Goal: Download file/media: Obtain a digital file from the website

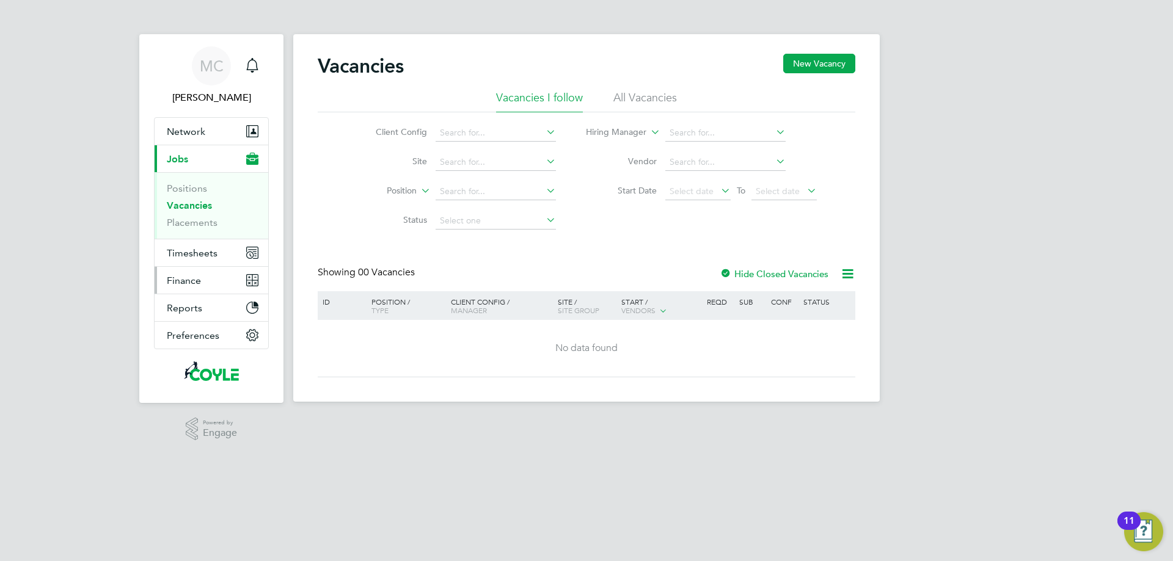
click at [182, 281] on span "Finance" at bounding box center [184, 281] width 34 height 12
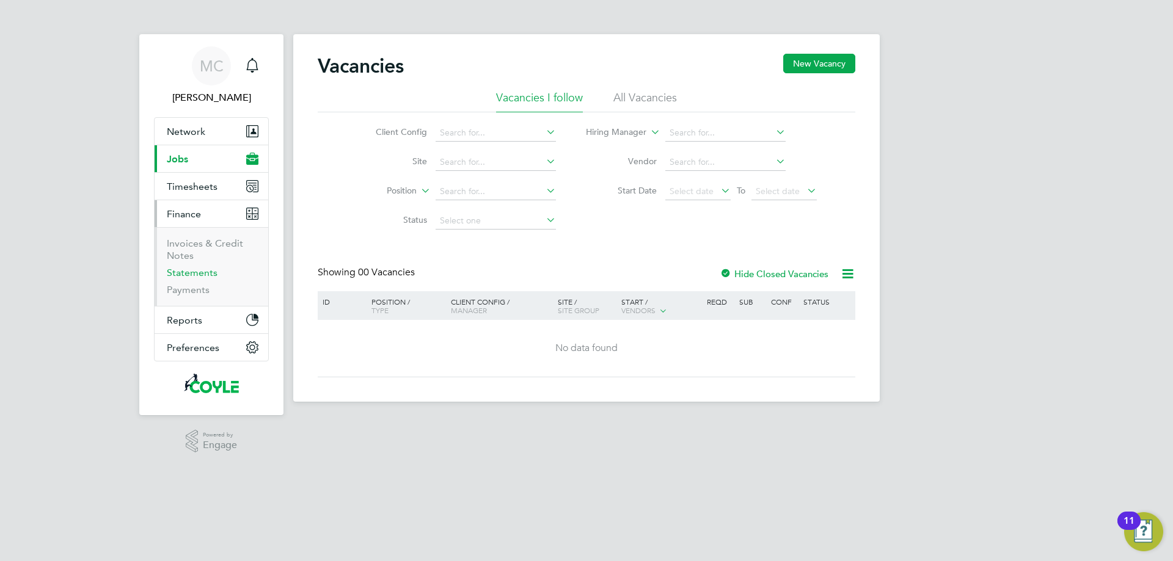
click at [186, 272] on link "Statements" at bounding box center [192, 273] width 51 height 12
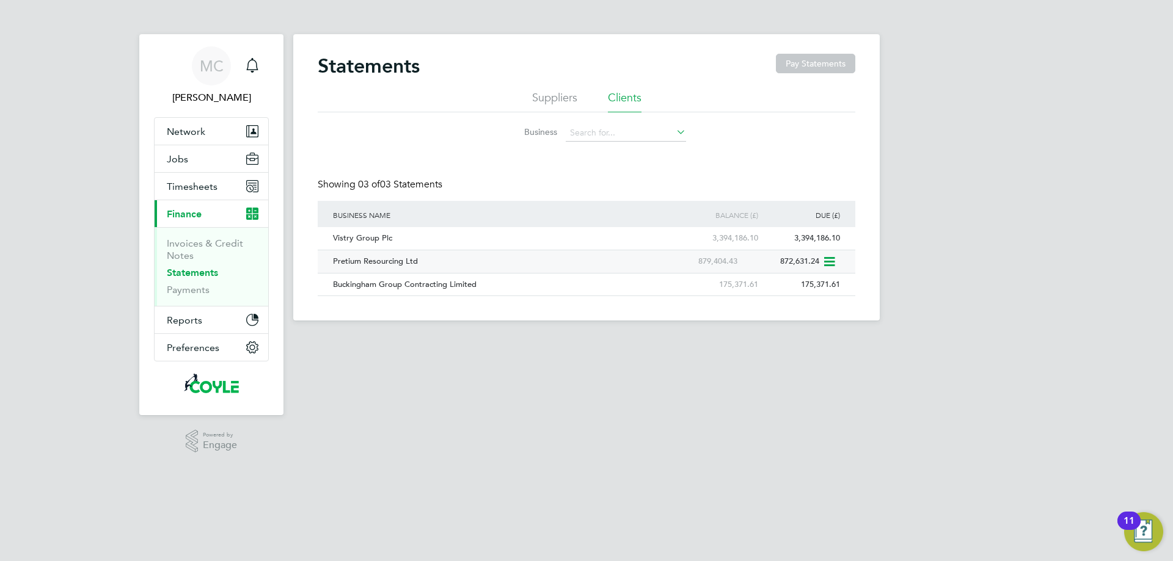
click at [833, 259] on icon at bounding box center [828, 262] width 12 height 15
click at [790, 287] on li "Download statement" at bounding box center [785, 290] width 97 height 17
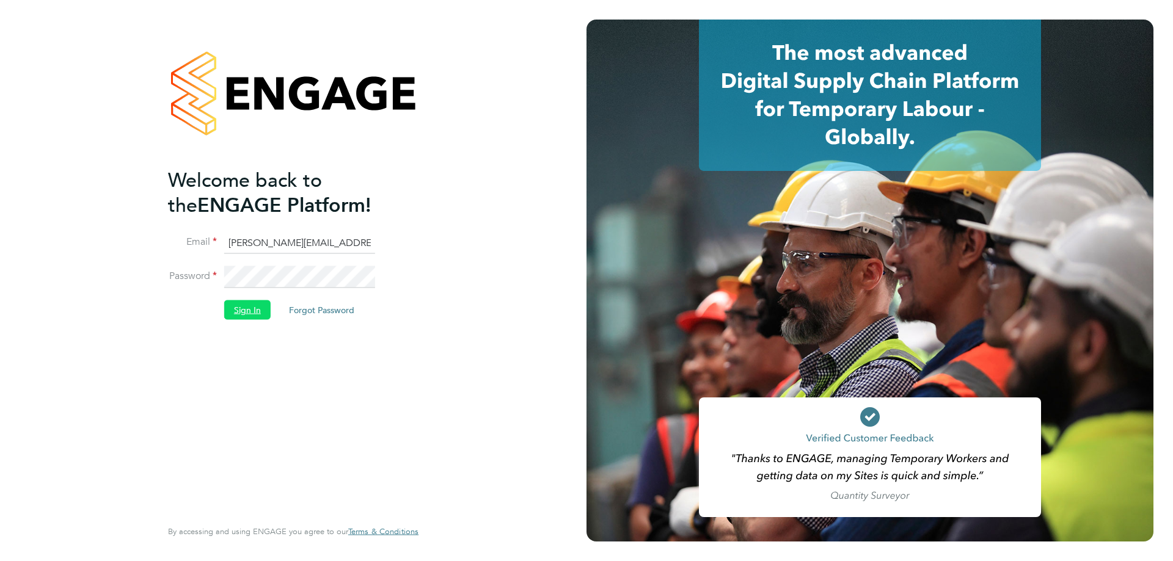
click at [247, 313] on button "Sign In" at bounding box center [247, 311] width 46 height 20
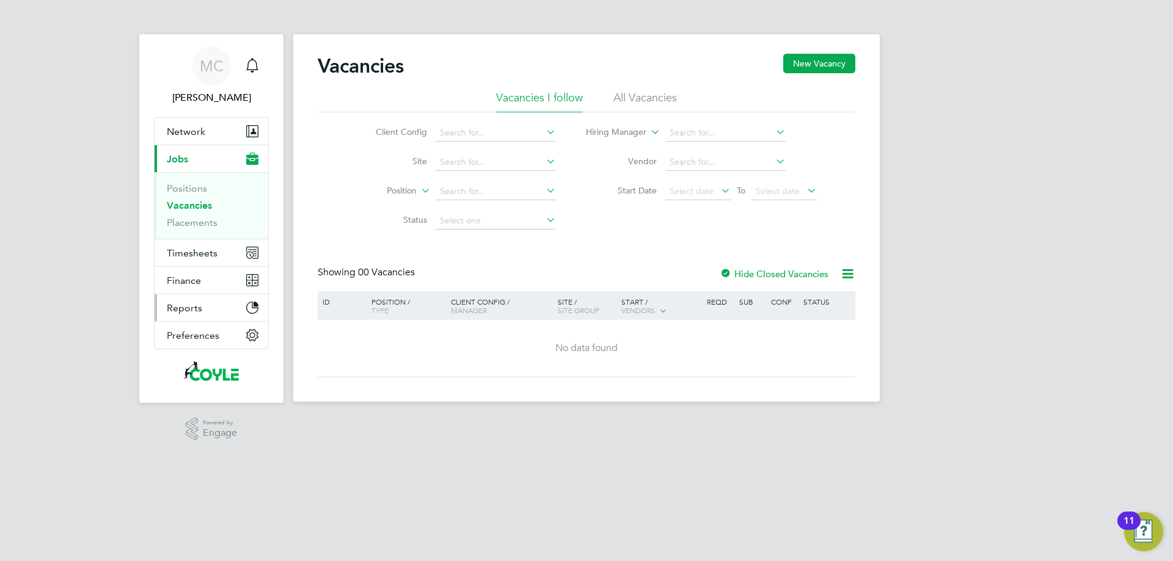
click at [186, 309] on span "Reports" at bounding box center [184, 308] width 35 height 12
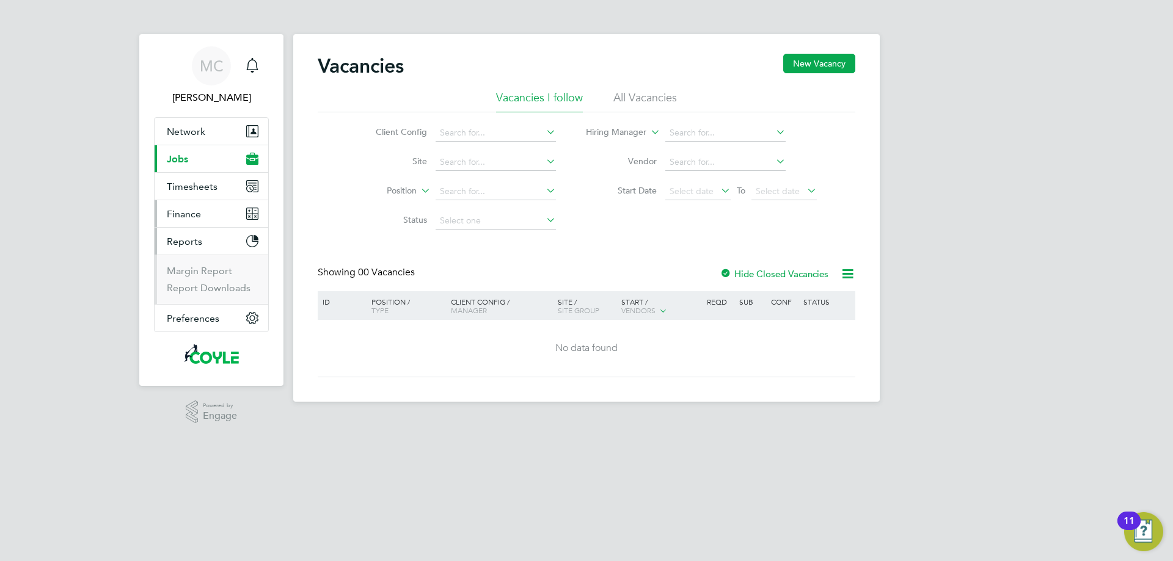
click at [181, 213] on span "Finance" at bounding box center [184, 214] width 34 height 12
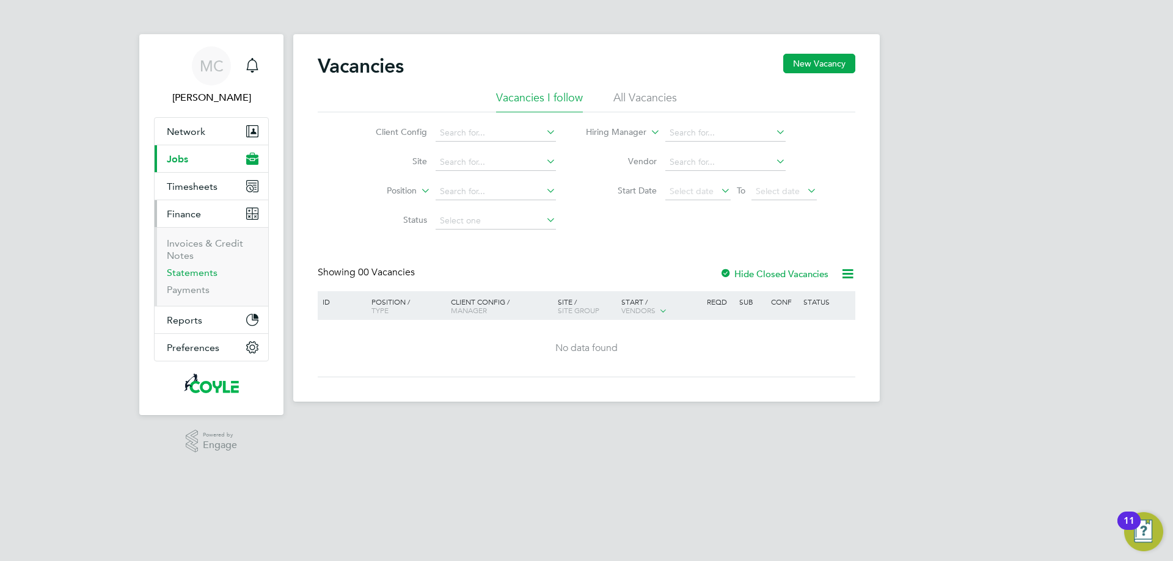
click at [181, 270] on link "Statements" at bounding box center [192, 273] width 51 height 12
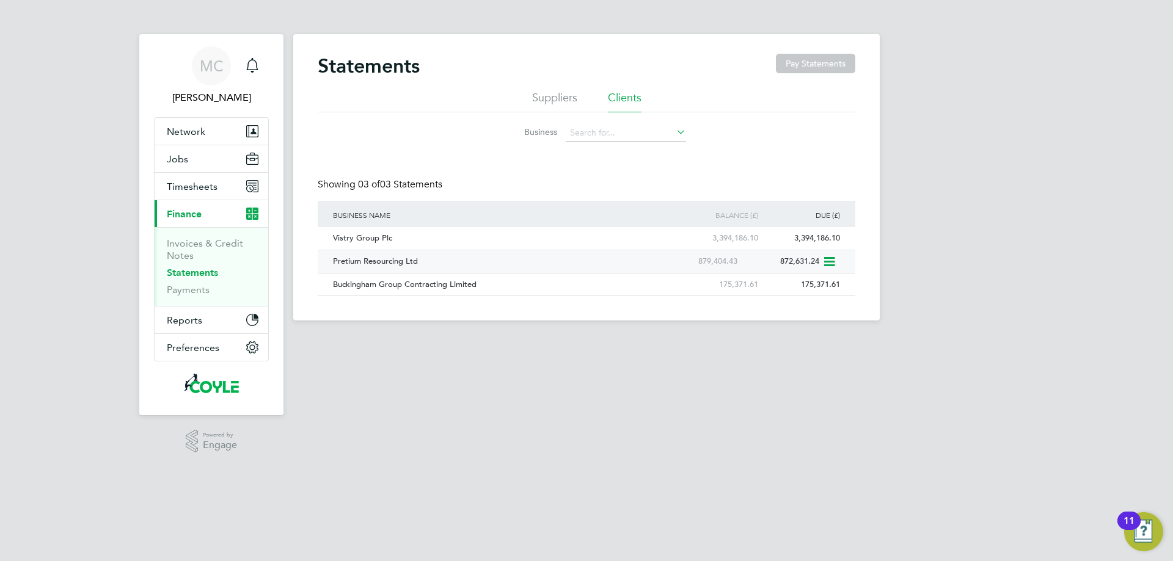
click at [827, 261] on icon at bounding box center [828, 262] width 12 height 15
click at [803, 290] on li "Download statement" at bounding box center [785, 290] width 97 height 17
click at [179, 250] on li "Invoices & Credit Notes" at bounding box center [213, 252] width 92 height 29
click at [180, 244] on link "Invoices & Credit Notes" at bounding box center [205, 250] width 76 height 24
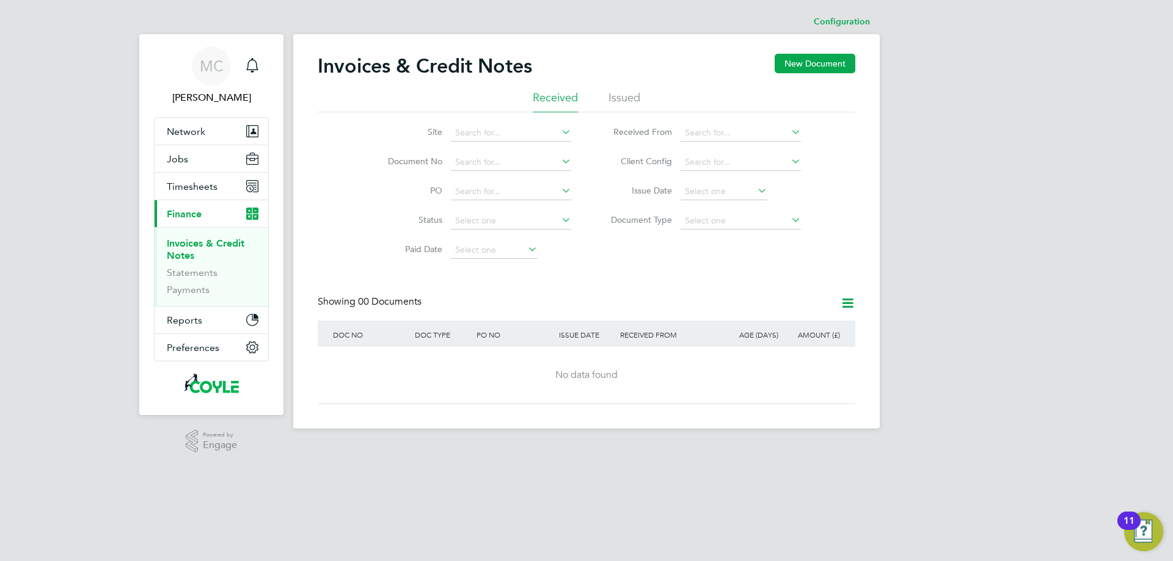
click at [629, 98] on li "Issued" at bounding box center [625, 101] width 32 height 22
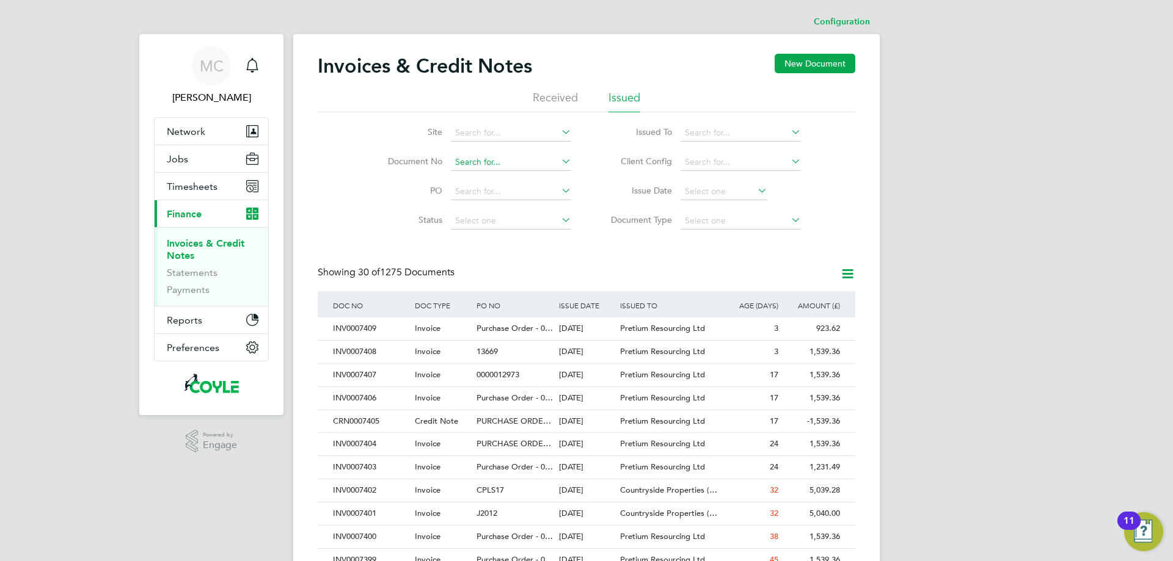
click at [472, 161] on input at bounding box center [511, 162] width 120 height 17
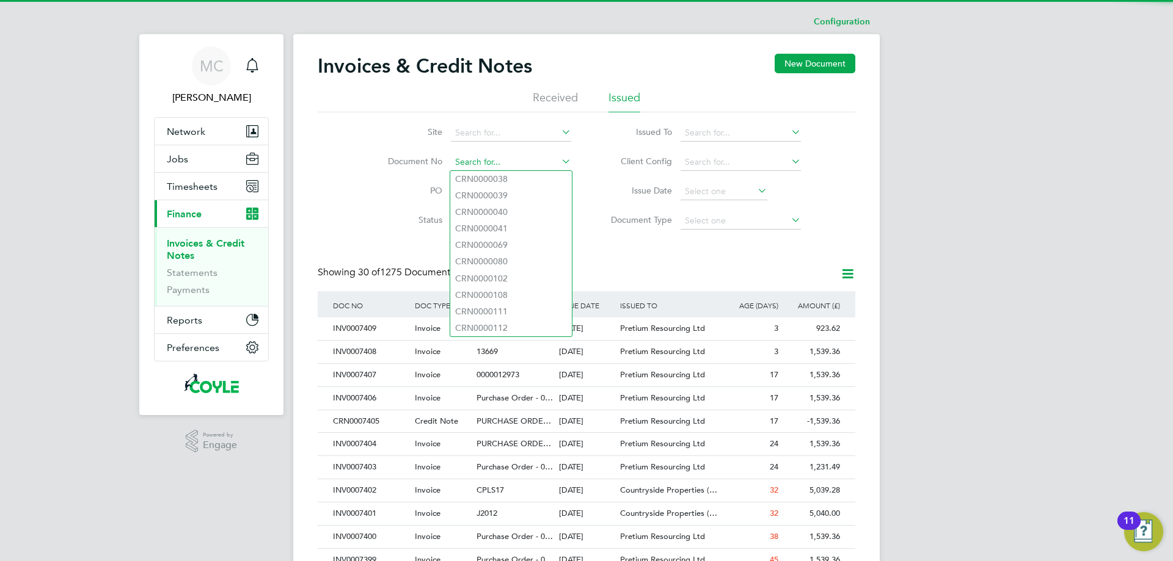
paste input "INV0007406"
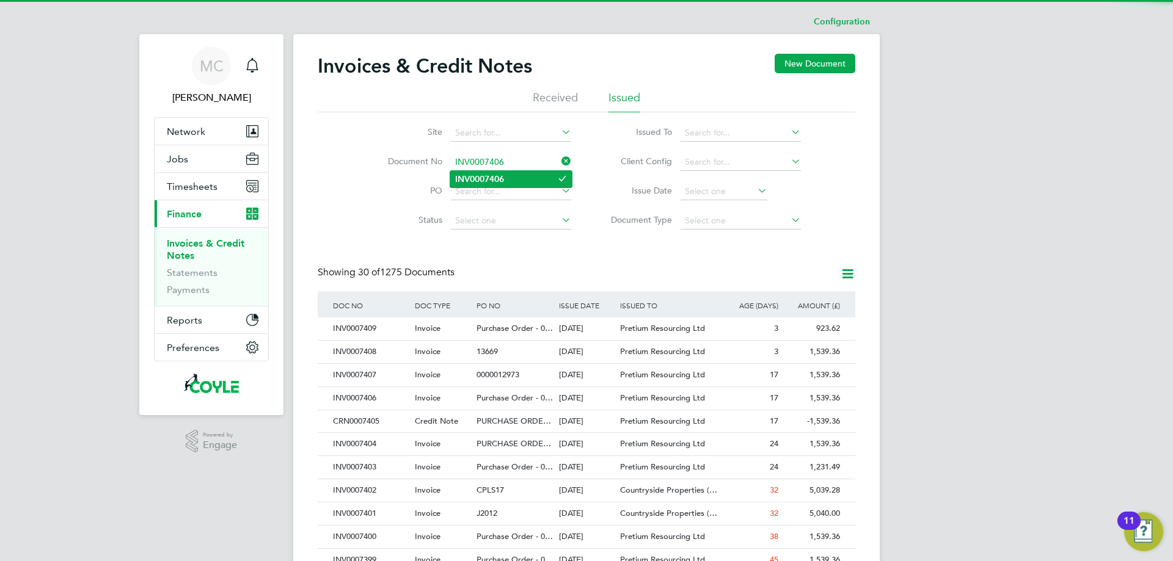
type input "INV0007406"
click at [481, 174] on b "INV0007406" at bounding box center [479, 179] width 49 height 10
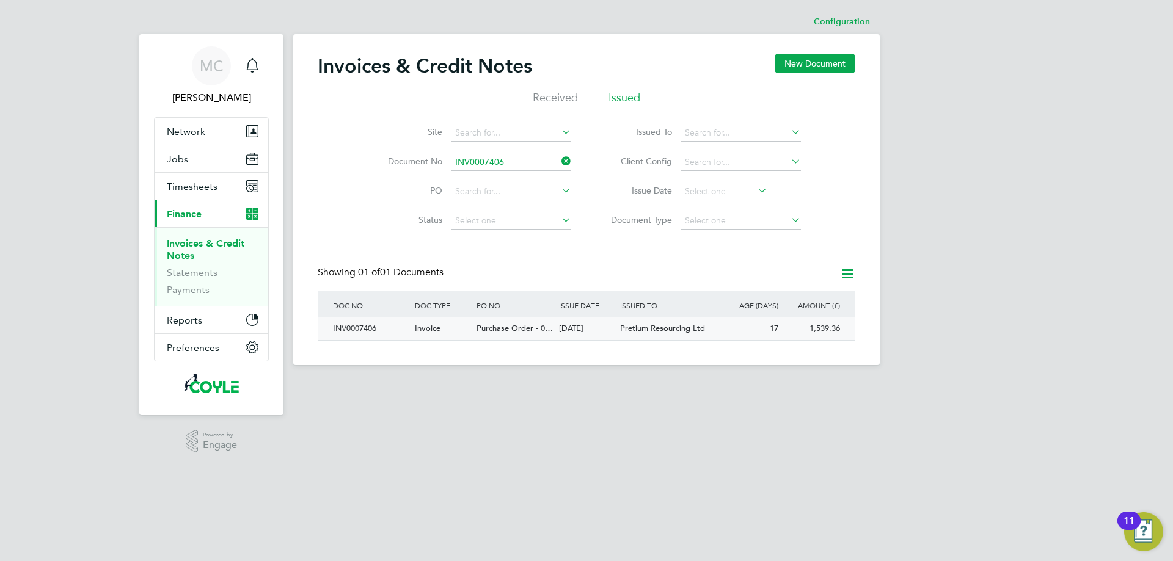
click at [508, 327] on span "Purchase Order - 0…" at bounding box center [515, 328] width 76 height 10
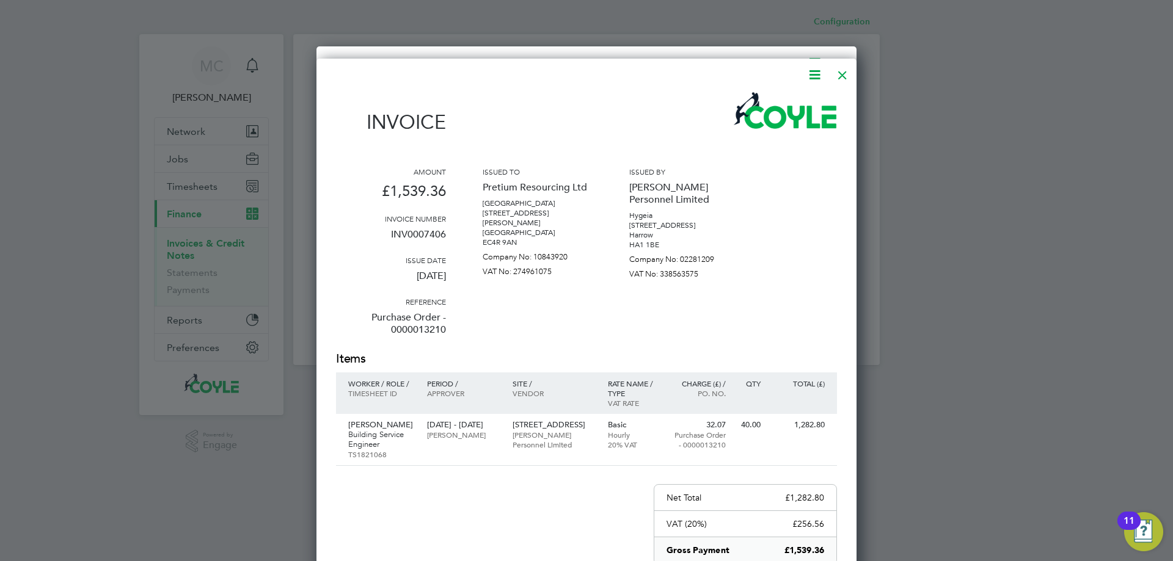
click at [842, 78] on div at bounding box center [843, 72] width 22 height 22
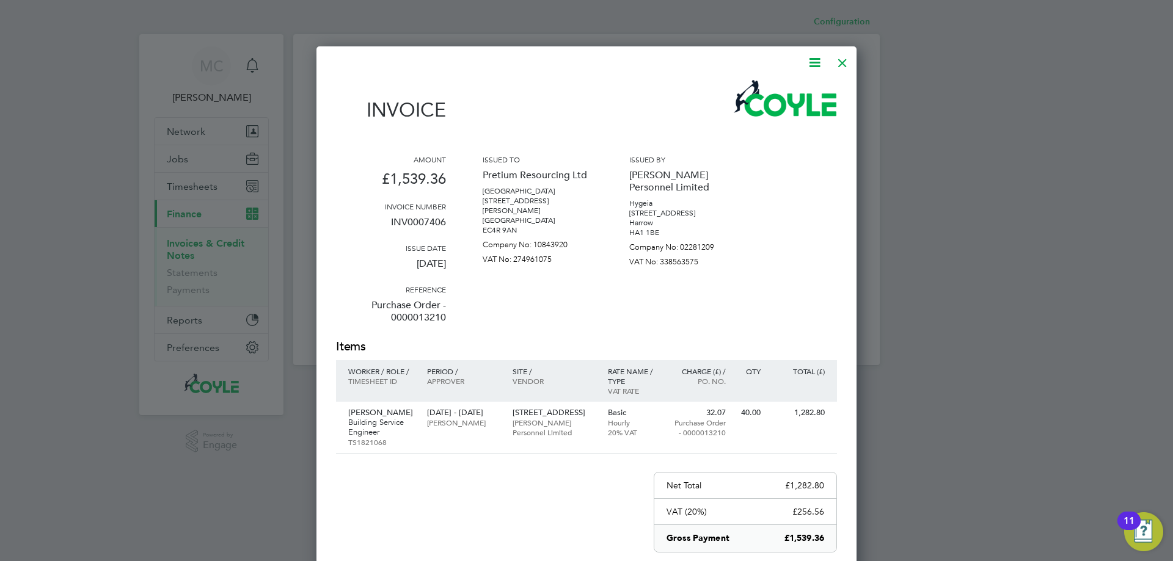
click at [846, 68] on div at bounding box center [843, 60] width 22 height 22
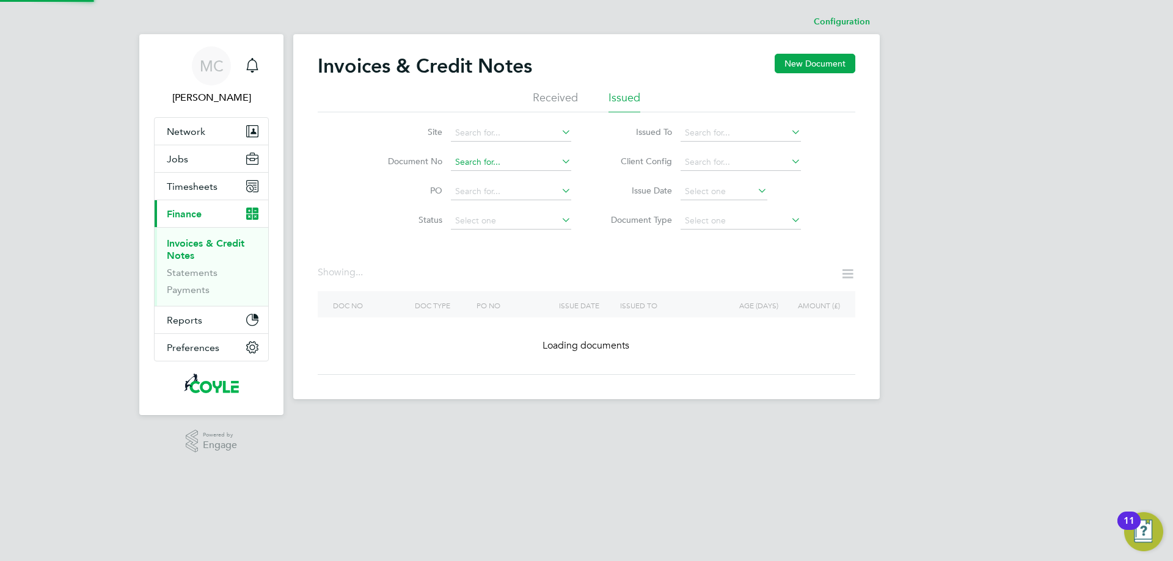
click at [477, 161] on input at bounding box center [511, 162] width 120 height 17
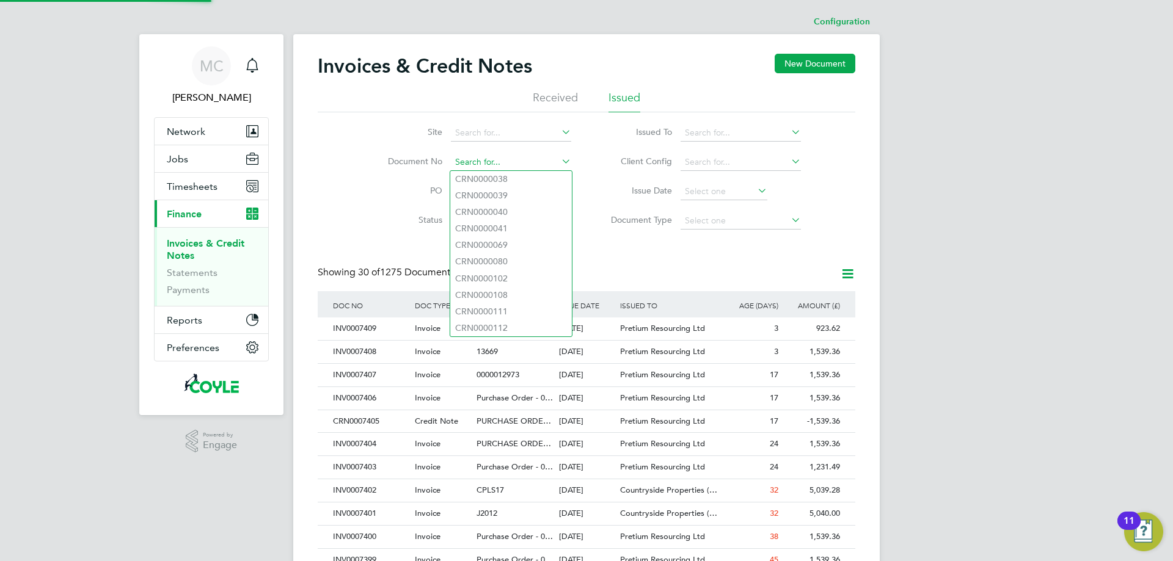
click at [477, 161] on input at bounding box center [511, 162] width 120 height 17
paste input "INV0007407"
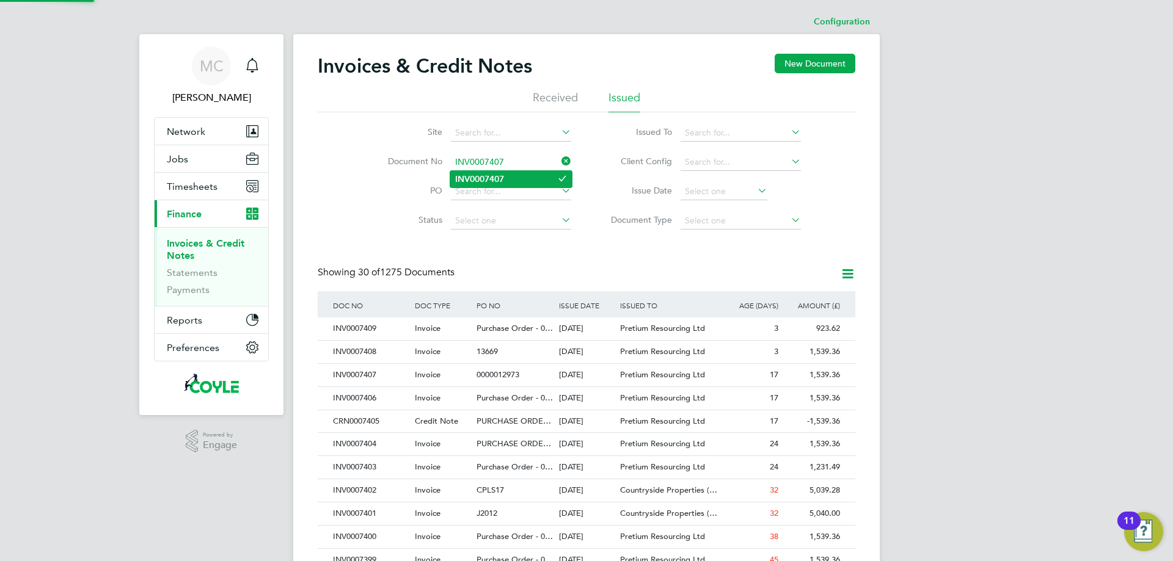
type input "INV0007407"
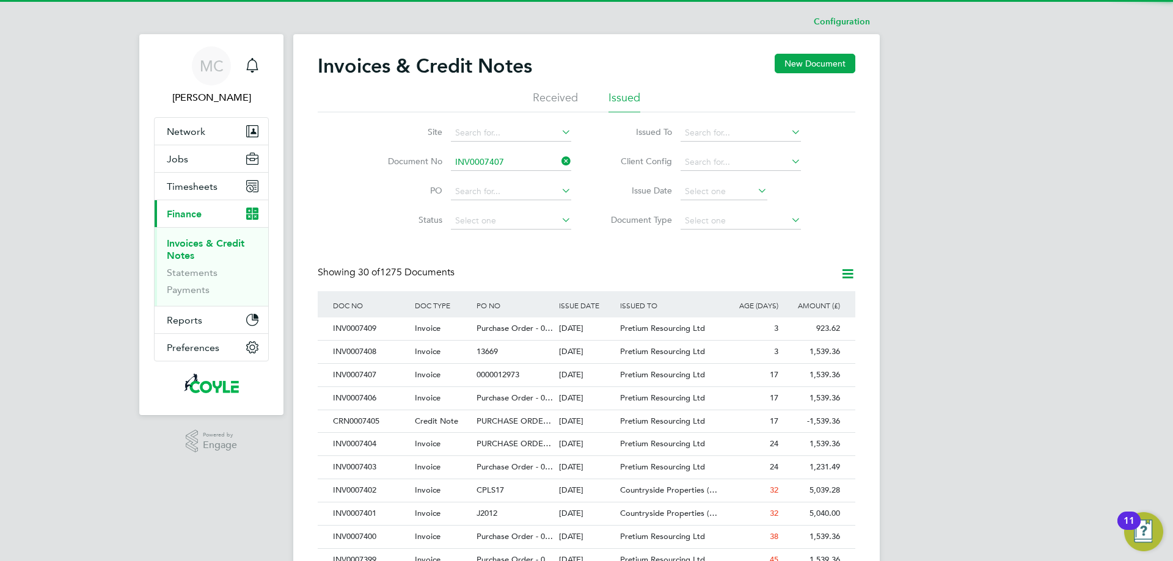
click at [486, 175] on b "INV0007407" at bounding box center [479, 179] width 49 height 10
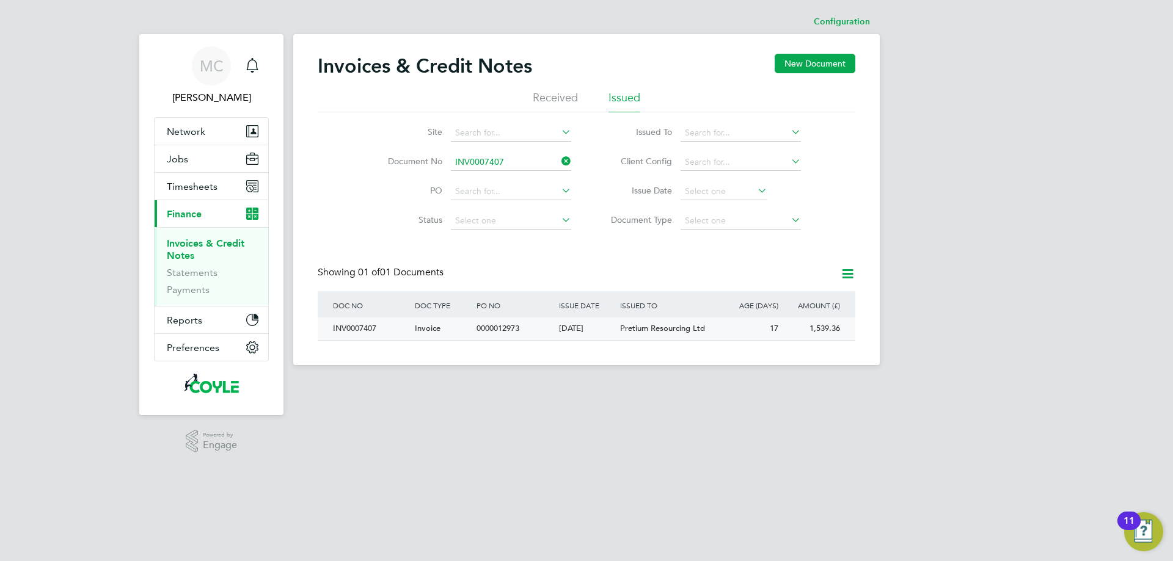
click at [515, 324] on div "0000012973" at bounding box center [515, 329] width 82 height 23
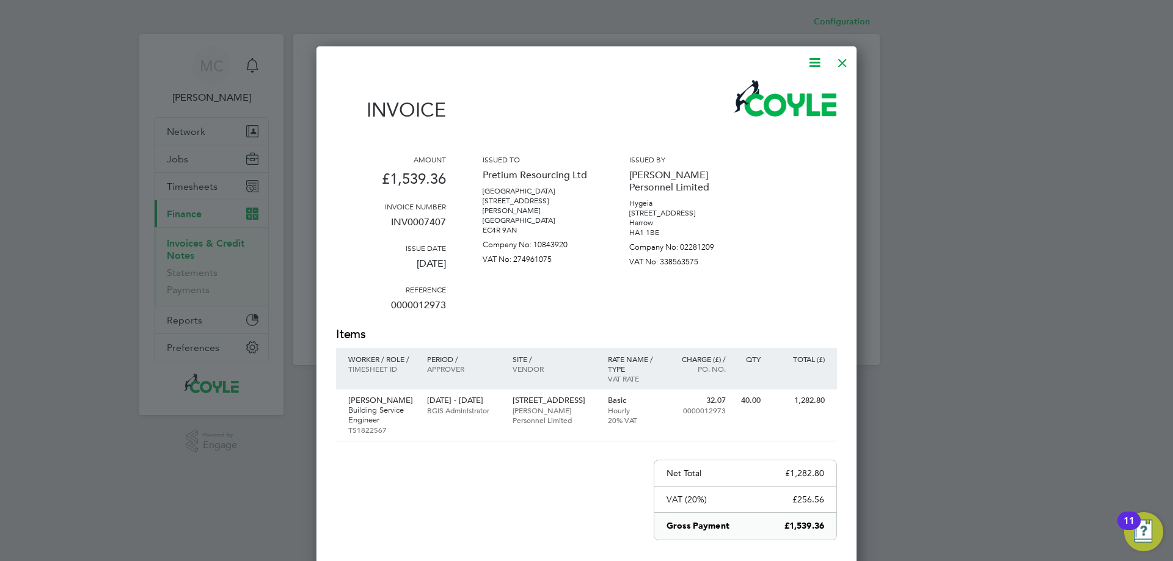
click at [843, 59] on div at bounding box center [843, 60] width 22 height 22
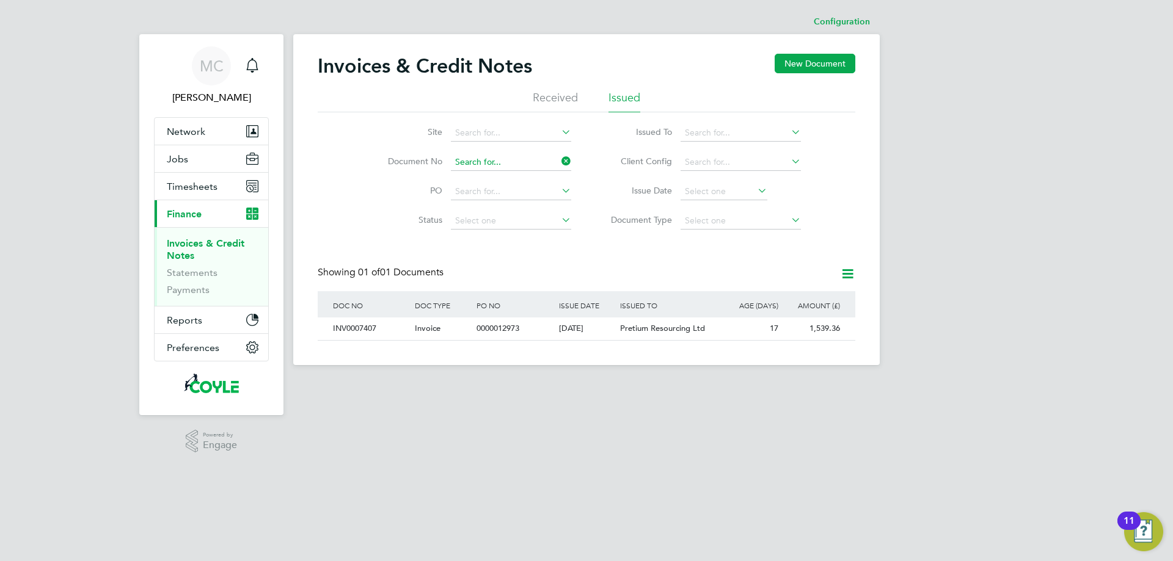
click at [500, 158] on input at bounding box center [511, 162] width 120 height 17
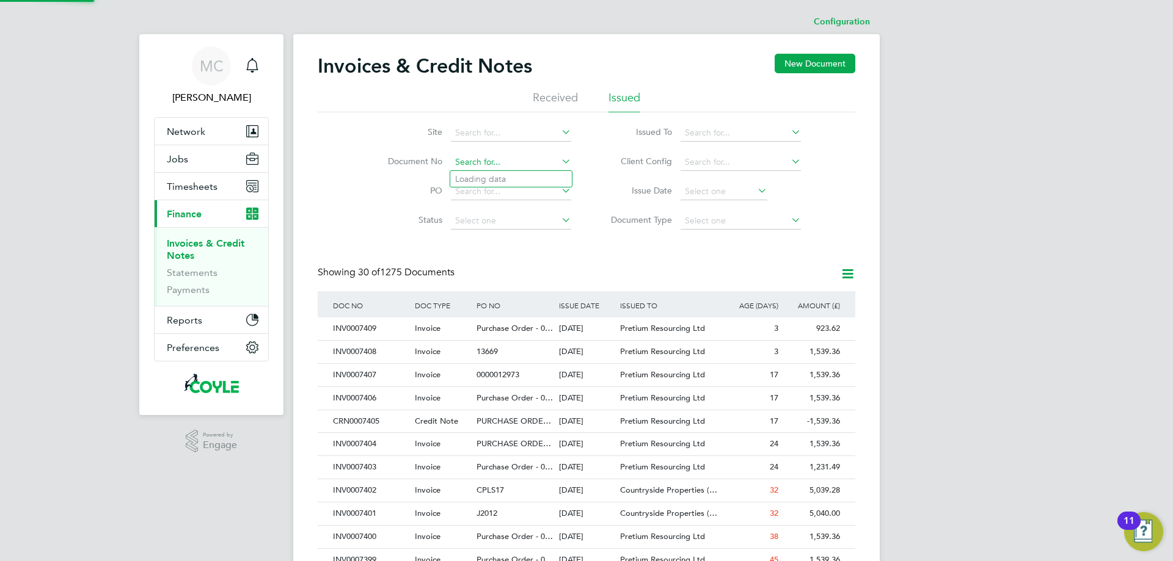
click at [470, 158] on input at bounding box center [511, 162] width 120 height 17
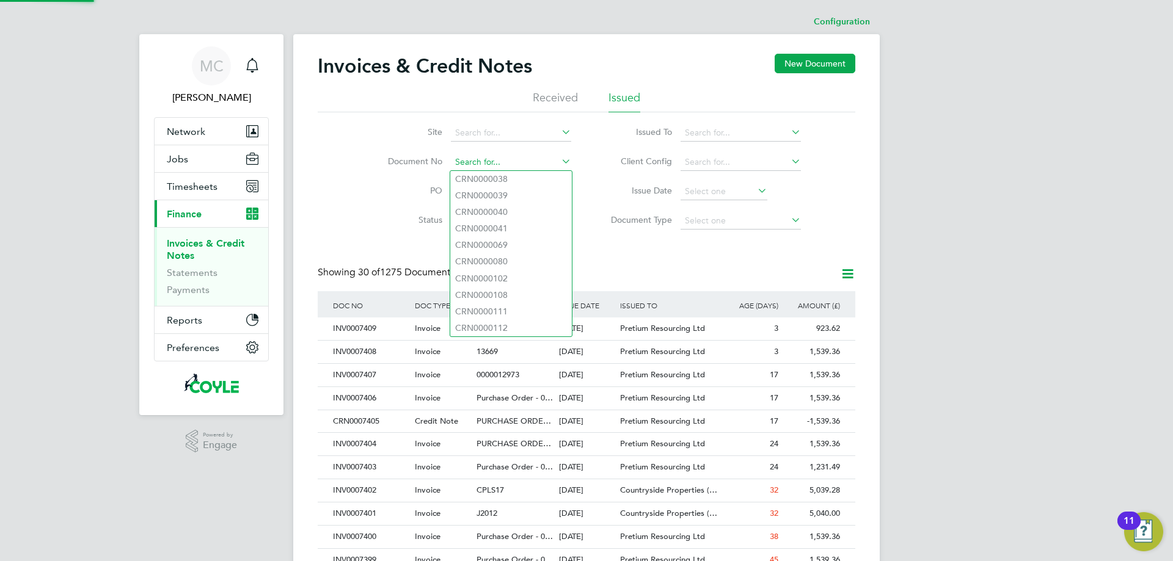
paste input "INV0007408"
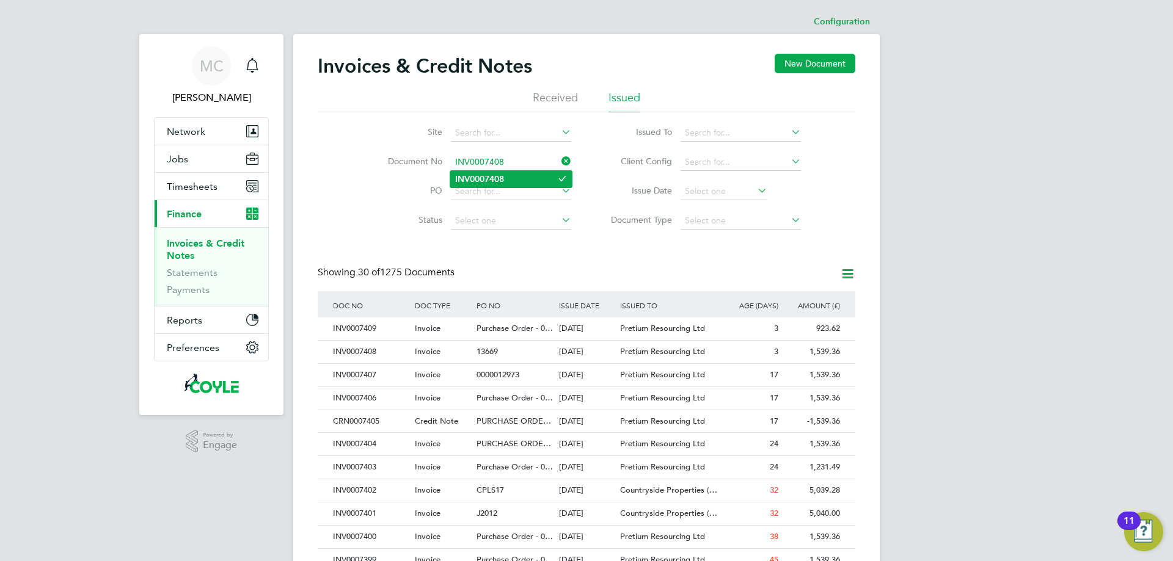
type input "INV0007408"
click at [491, 177] on b "INV0007408" at bounding box center [479, 179] width 49 height 10
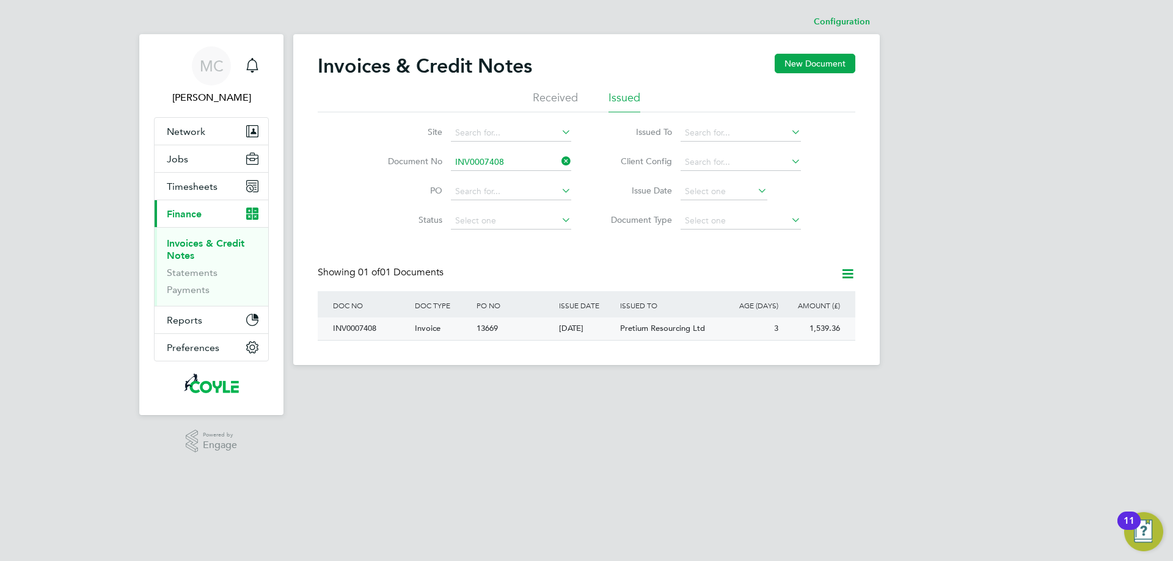
click at [582, 326] on div "30 Sep 2025" at bounding box center [587, 329] width 62 height 23
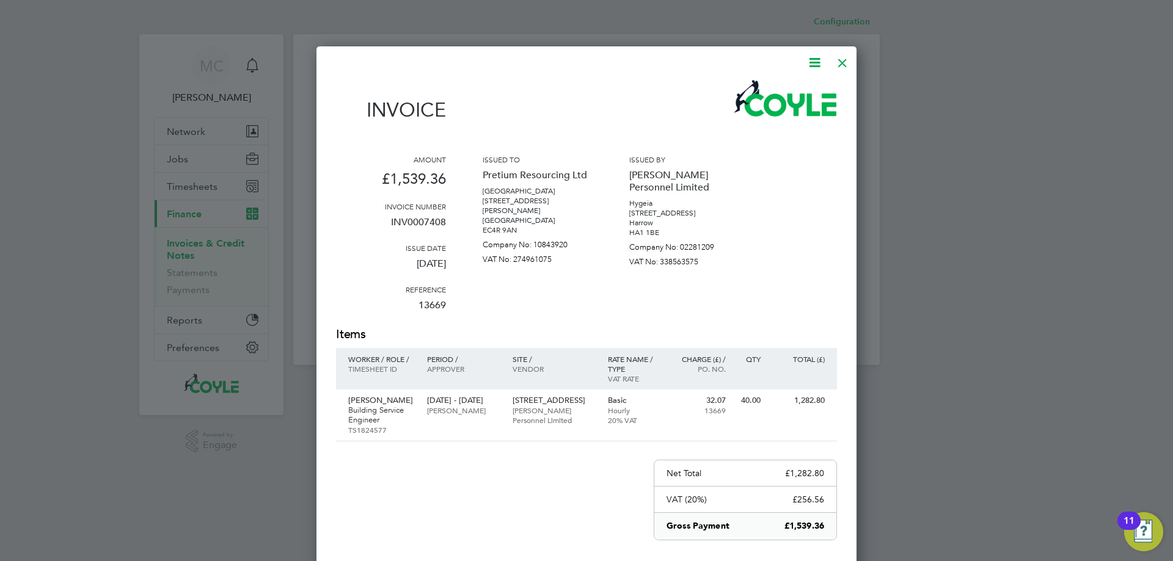
click at [843, 61] on div at bounding box center [843, 60] width 22 height 22
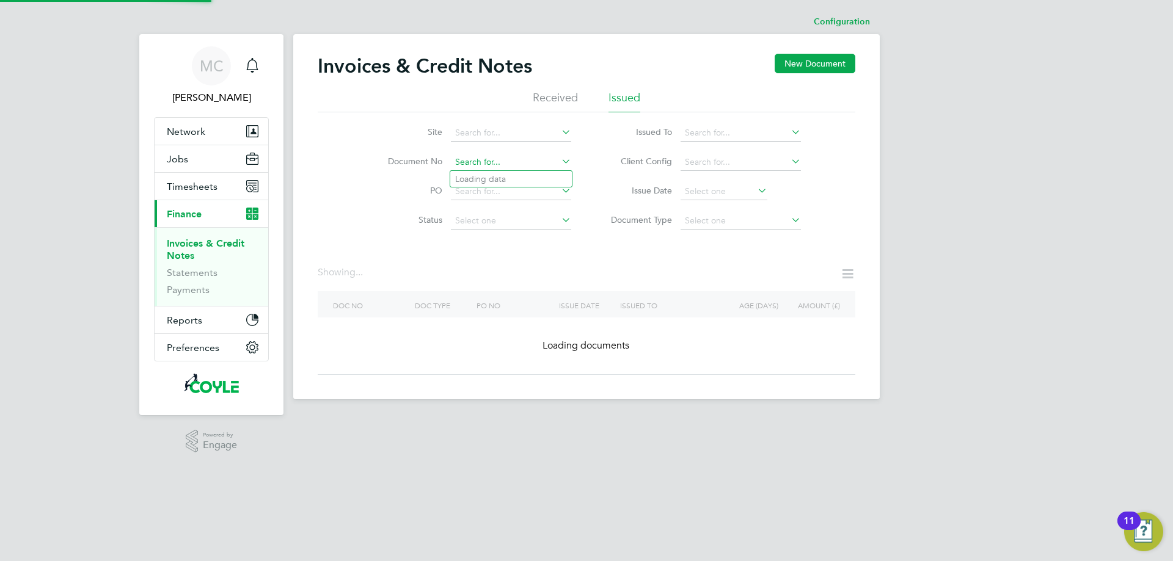
click at [513, 161] on input at bounding box center [511, 162] width 120 height 17
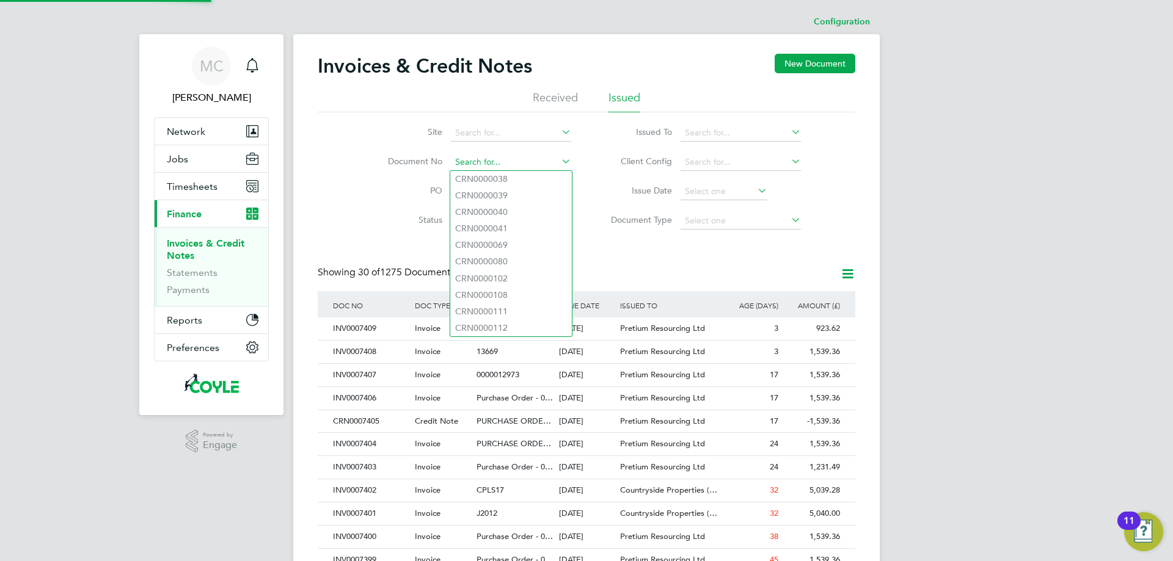
scroll to position [23, 82]
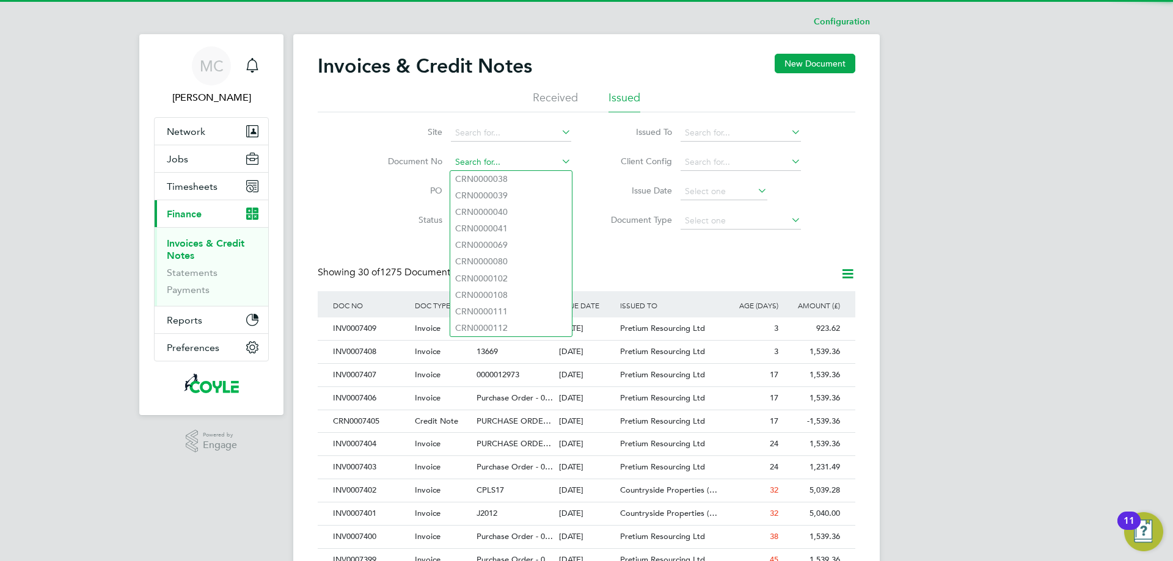
click at [483, 163] on input at bounding box center [511, 162] width 120 height 17
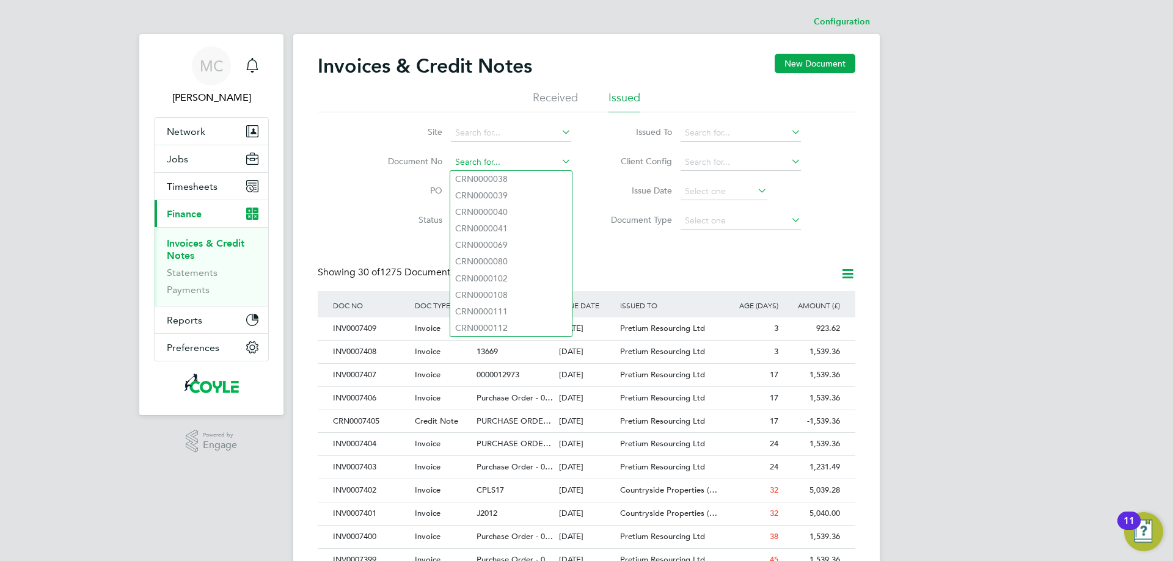
paste input "INV0007409"
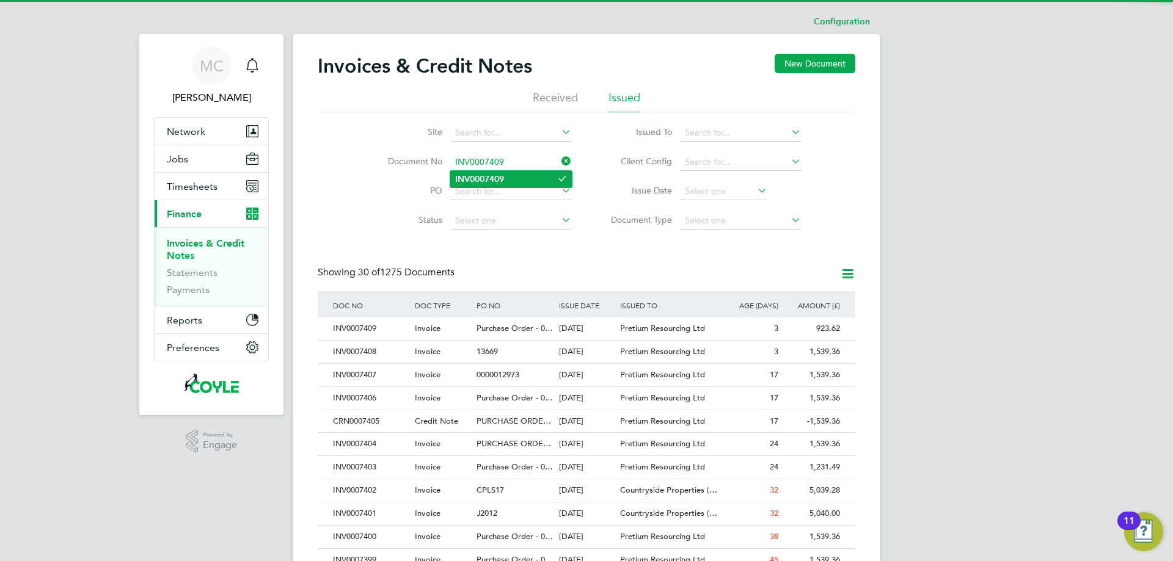
type input "INV0007409"
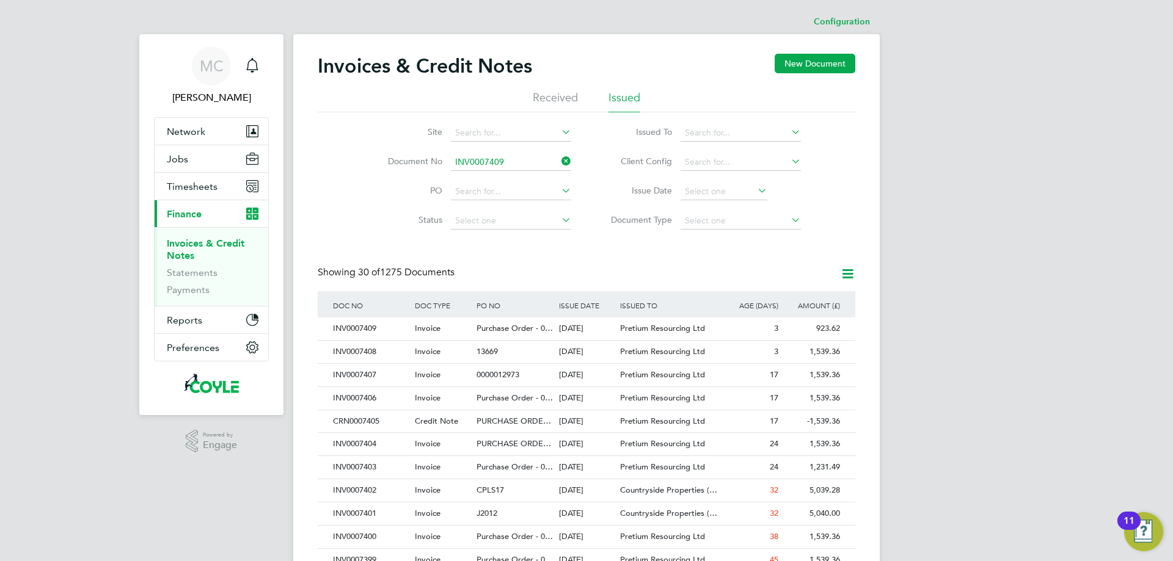
click at [494, 173] on li "INV0007409" at bounding box center [511, 179] width 122 height 16
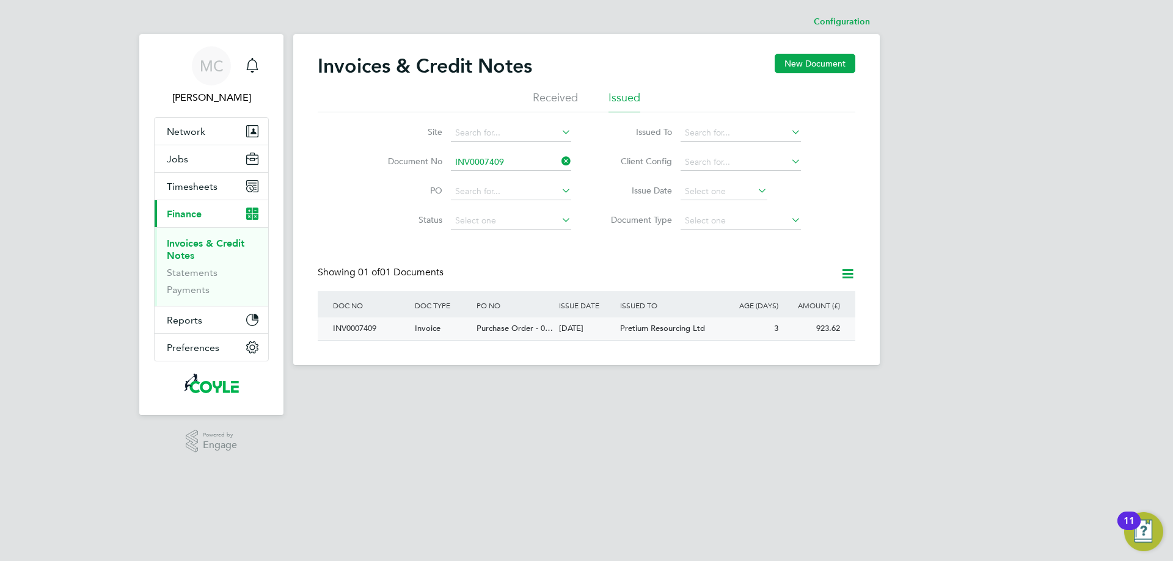
click at [517, 331] on span "Purchase Order - 0…" at bounding box center [515, 328] width 76 height 10
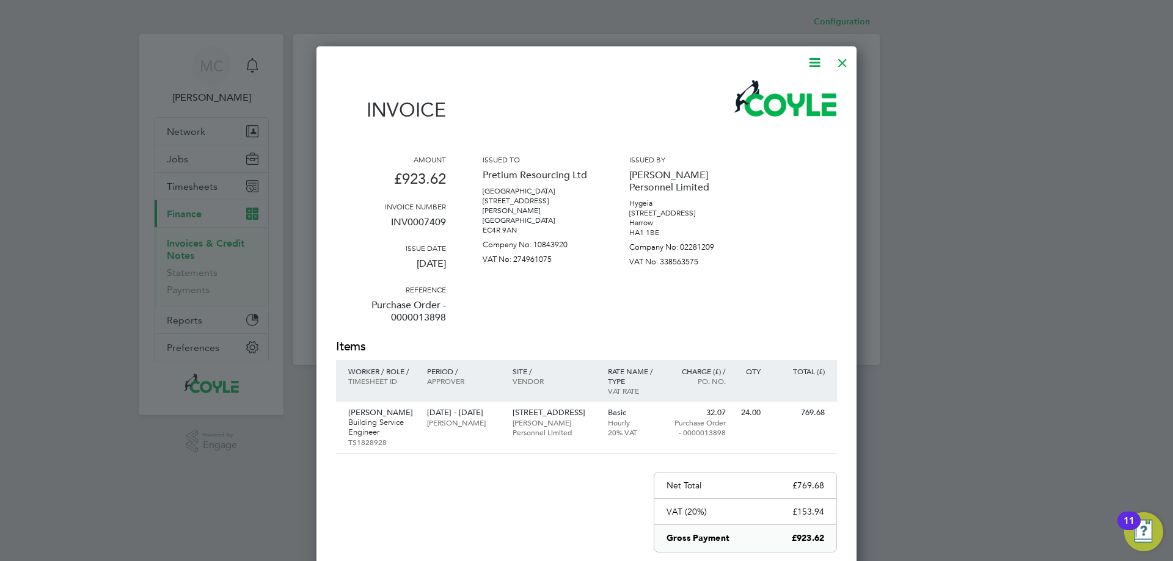
click at [846, 59] on div at bounding box center [843, 60] width 22 height 22
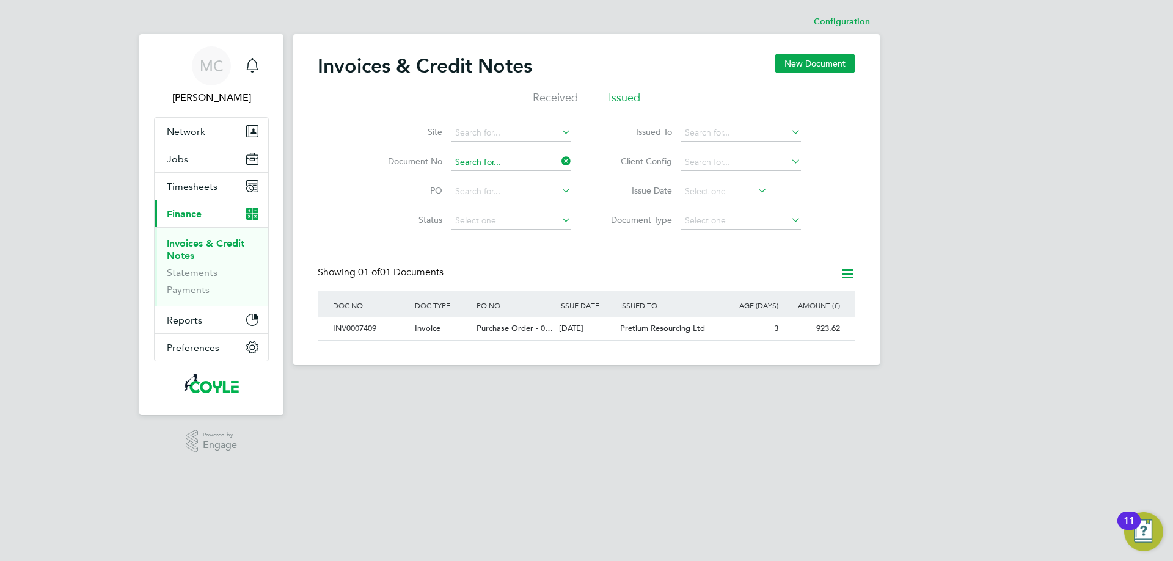
click at [467, 161] on input at bounding box center [511, 162] width 120 height 17
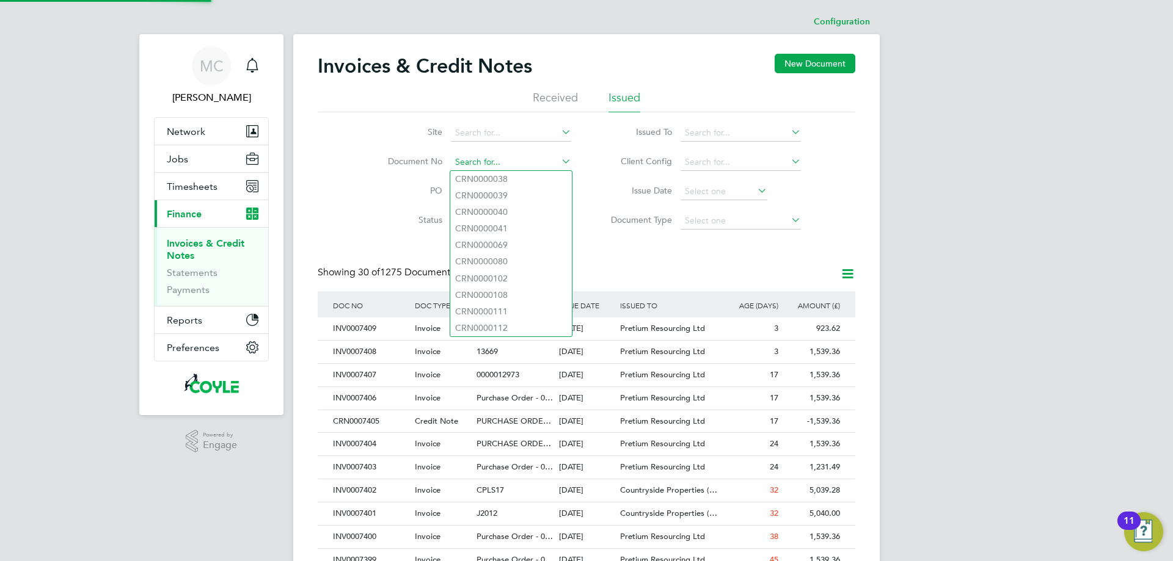
click at [467, 161] on input at bounding box center [511, 162] width 120 height 17
paste input "INV0007407"
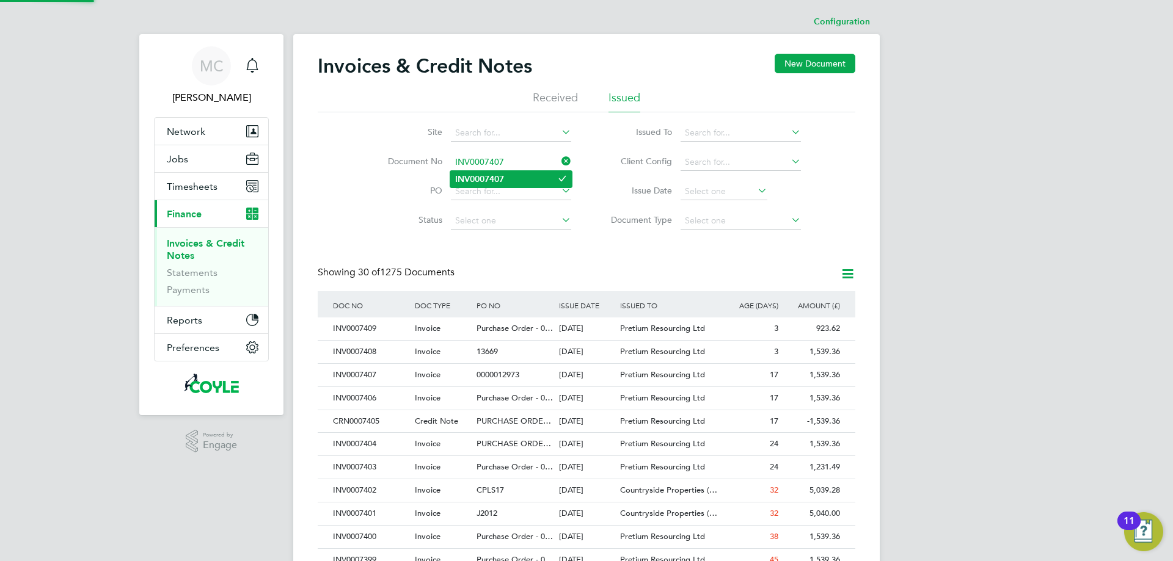
type input "INV0007407"
click at [475, 174] on b "INV0007407" at bounding box center [479, 179] width 49 height 10
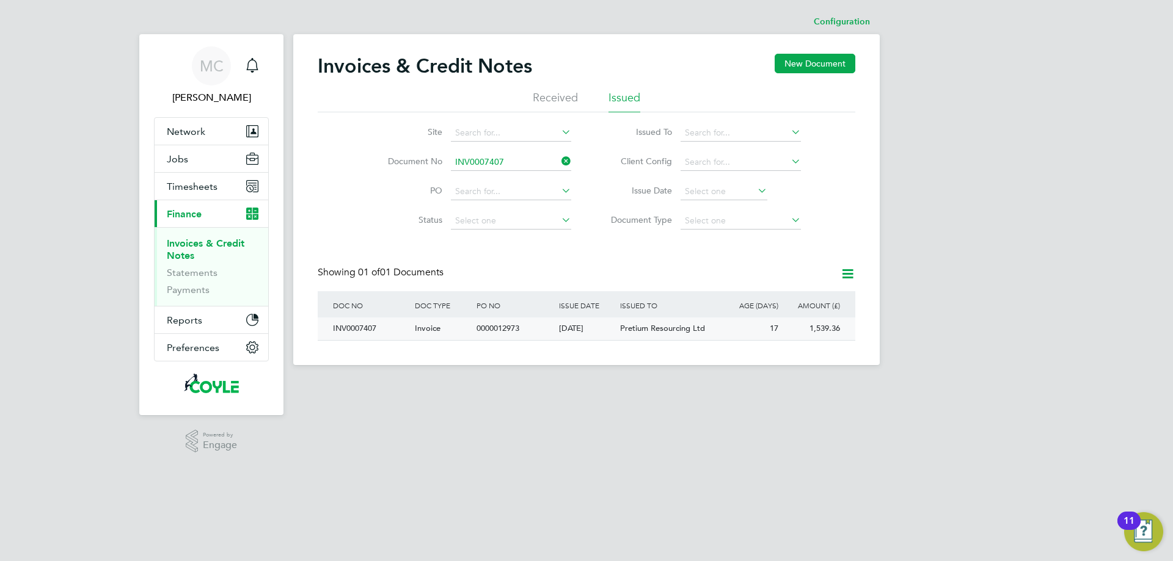
click at [502, 326] on span "0000012973" at bounding box center [498, 328] width 43 height 10
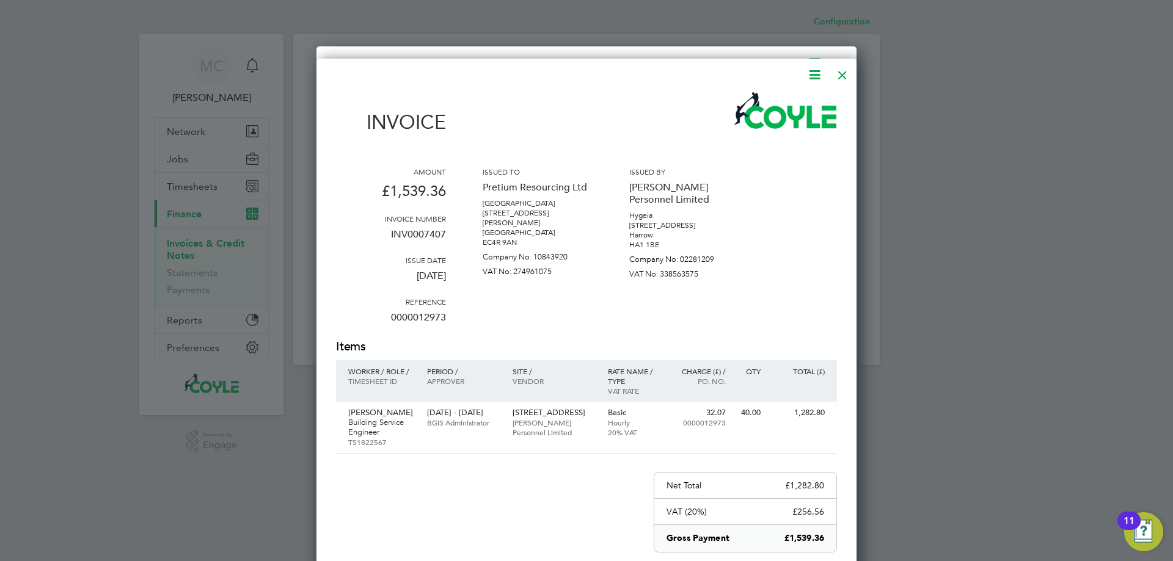
click at [837, 73] on div at bounding box center [843, 72] width 22 height 22
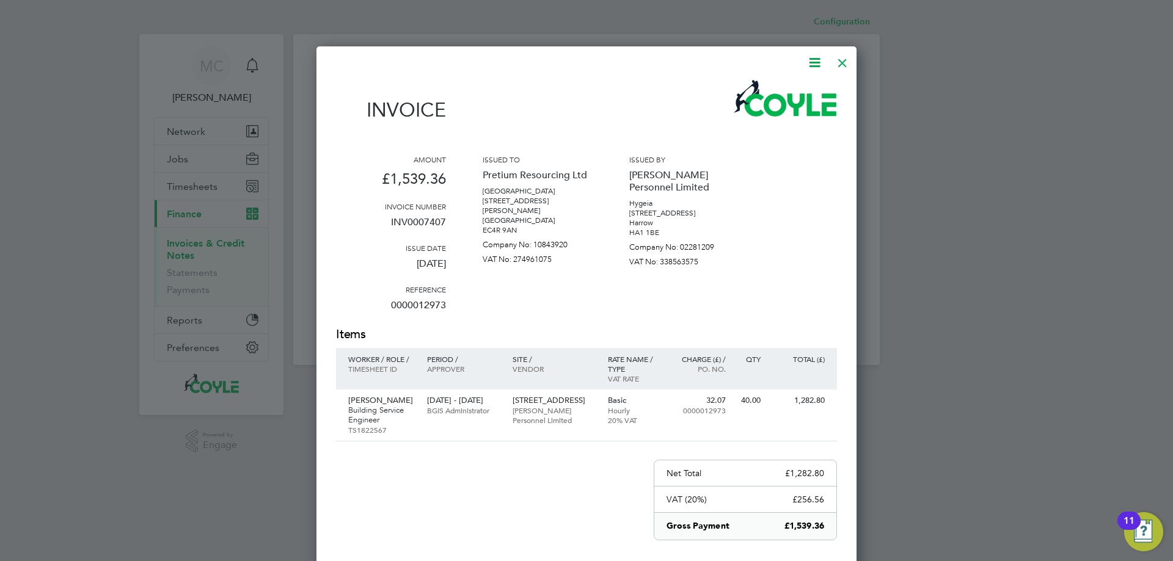
click at [841, 62] on div at bounding box center [843, 60] width 22 height 22
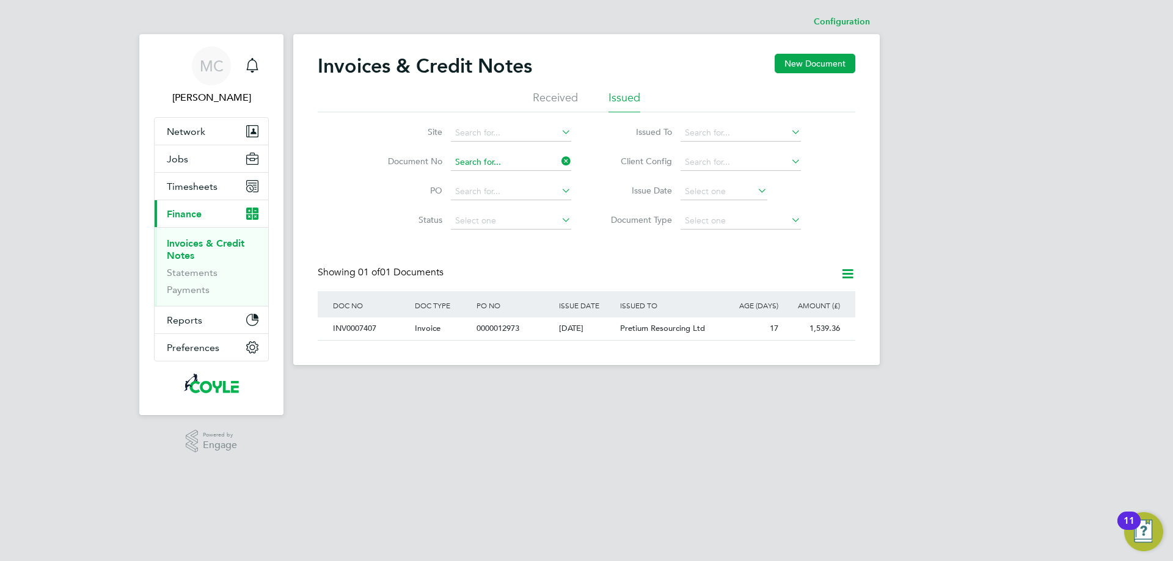
click at [480, 161] on input at bounding box center [511, 162] width 120 height 17
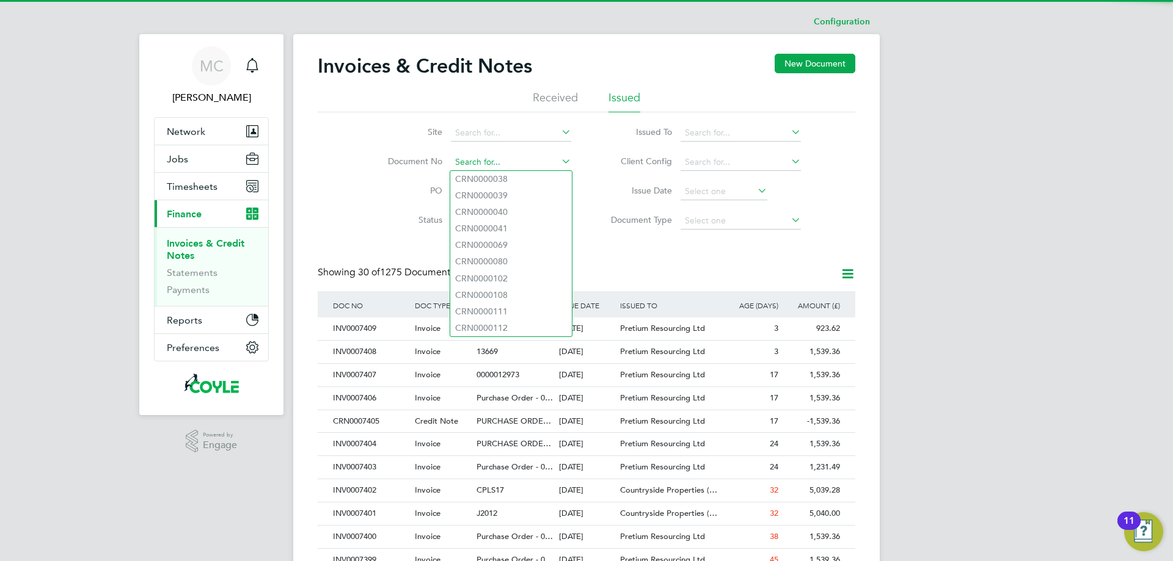
click at [480, 163] on input at bounding box center [511, 162] width 120 height 17
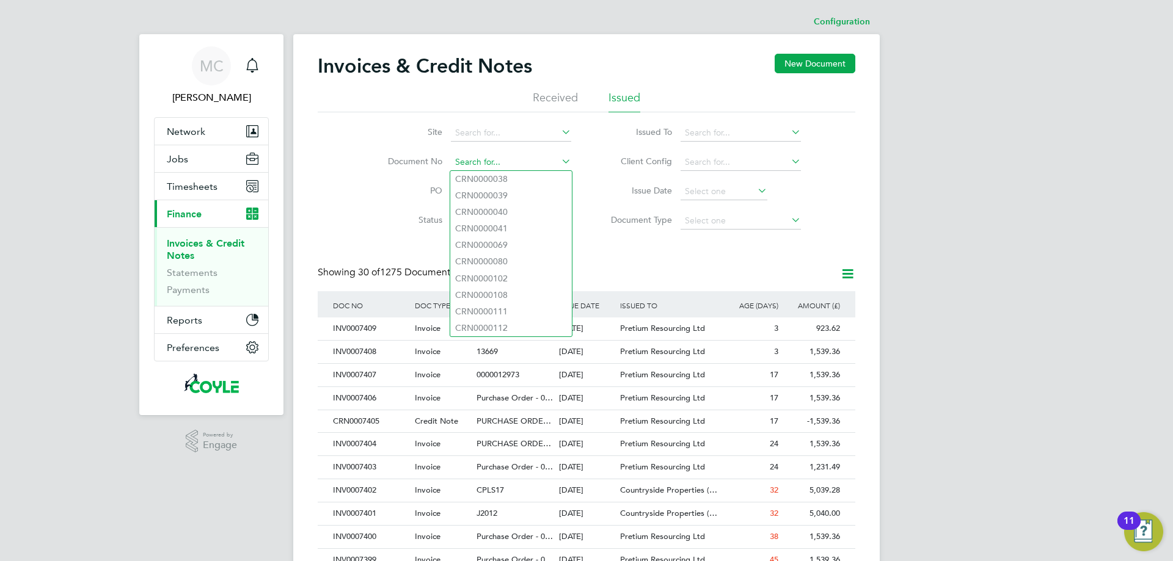
paste input "INV0007406"
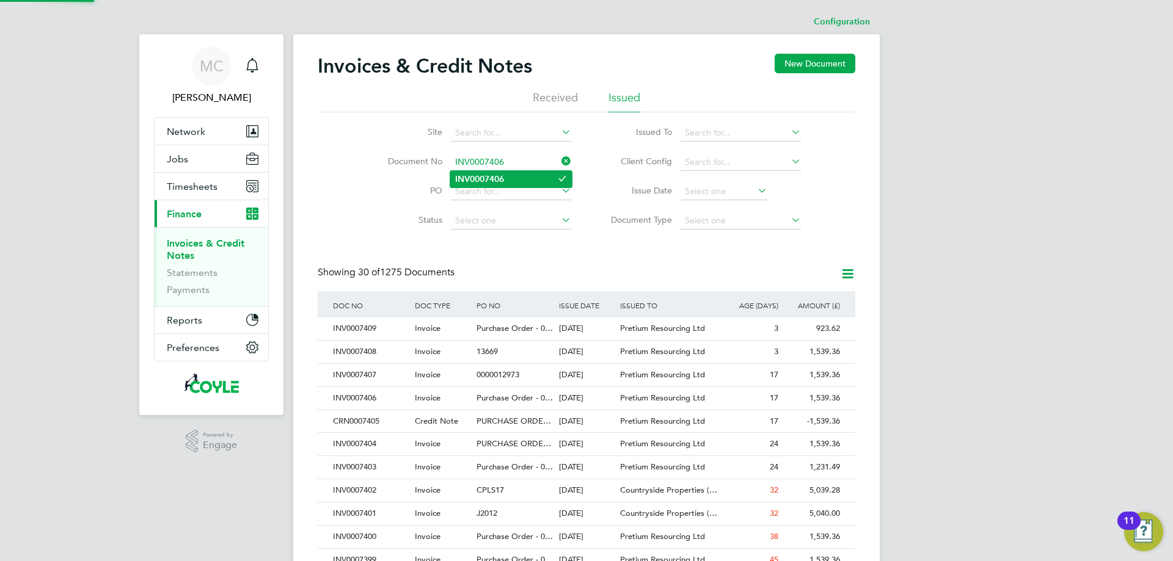
type input "INV0007406"
click at [484, 175] on b "INV0007406" at bounding box center [479, 179] width 49 height 10
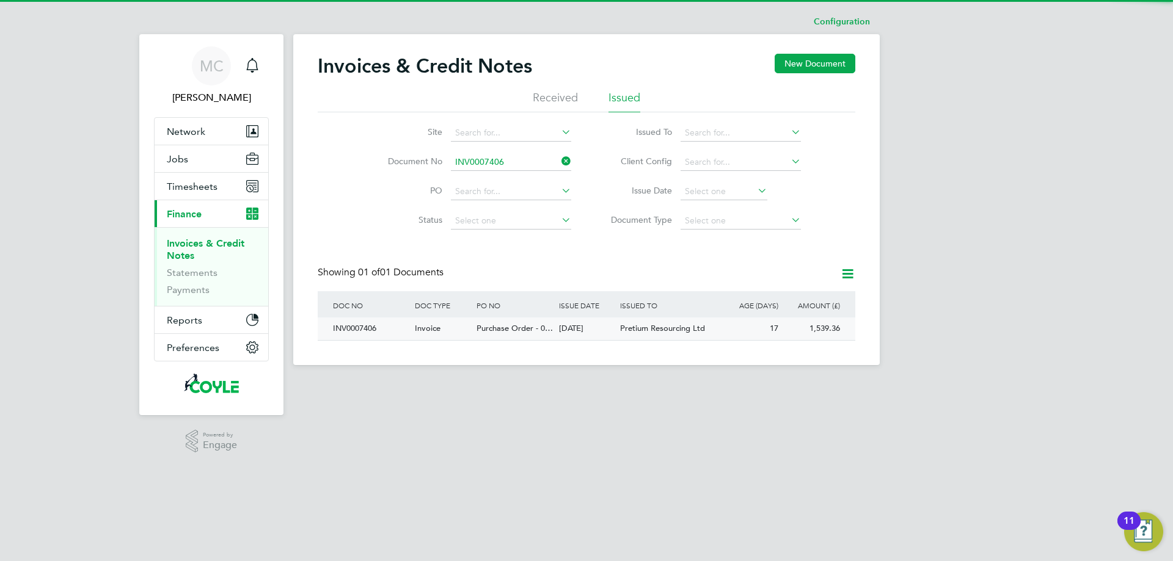
click at [510, 326] on span "Purchase Order - 0…" at bounding box center [515, 328] width 76 height 10
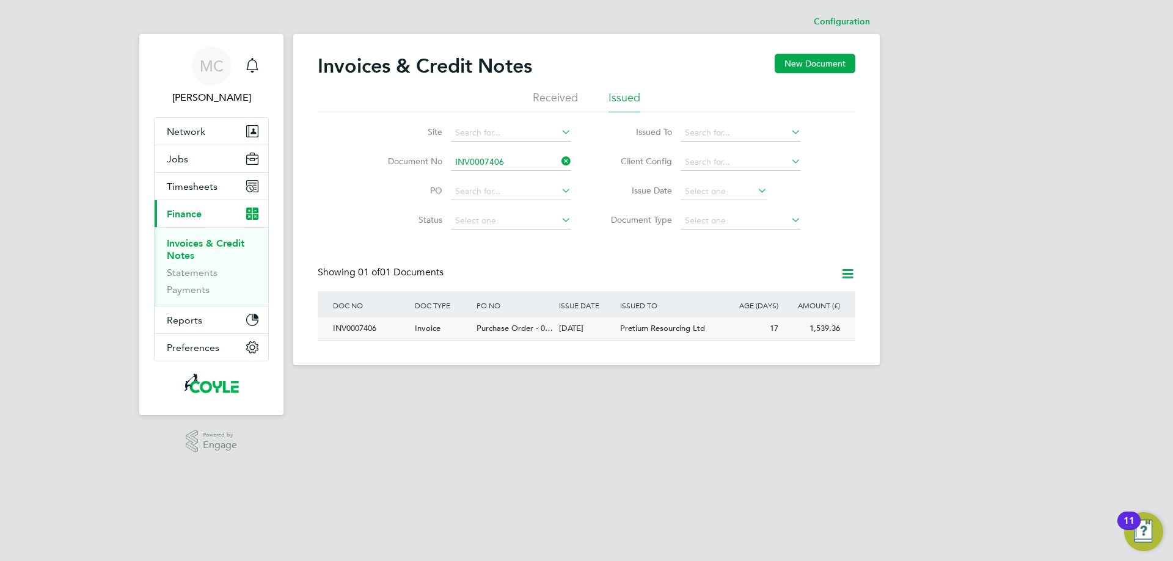
click at [510, 326] on span "Purchase Order - 0…" at bounding box center [515, 328] width 76 height 10
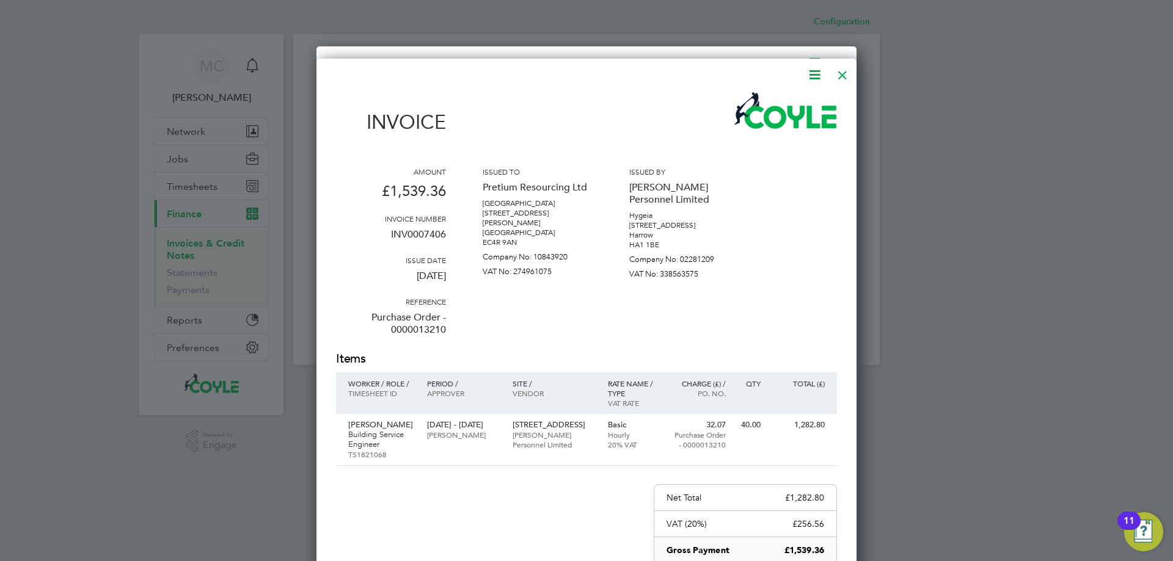
click at [841, 75] on div at bounding box center [843, 72] width 22 height 22
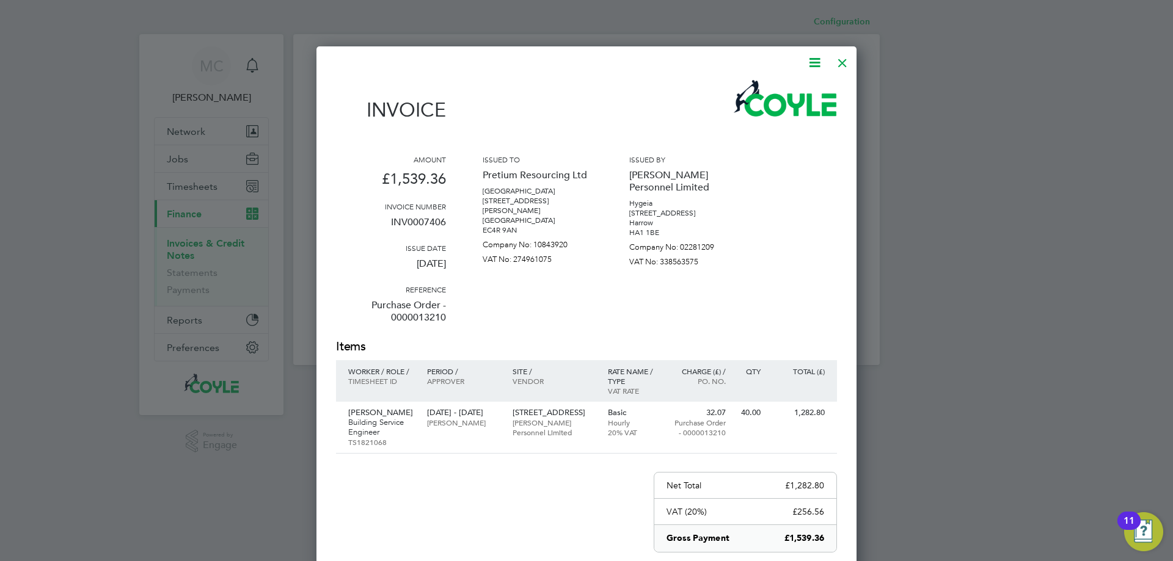
click at [837, 63] on div at bounding box center [843, 60] width 22 height 22
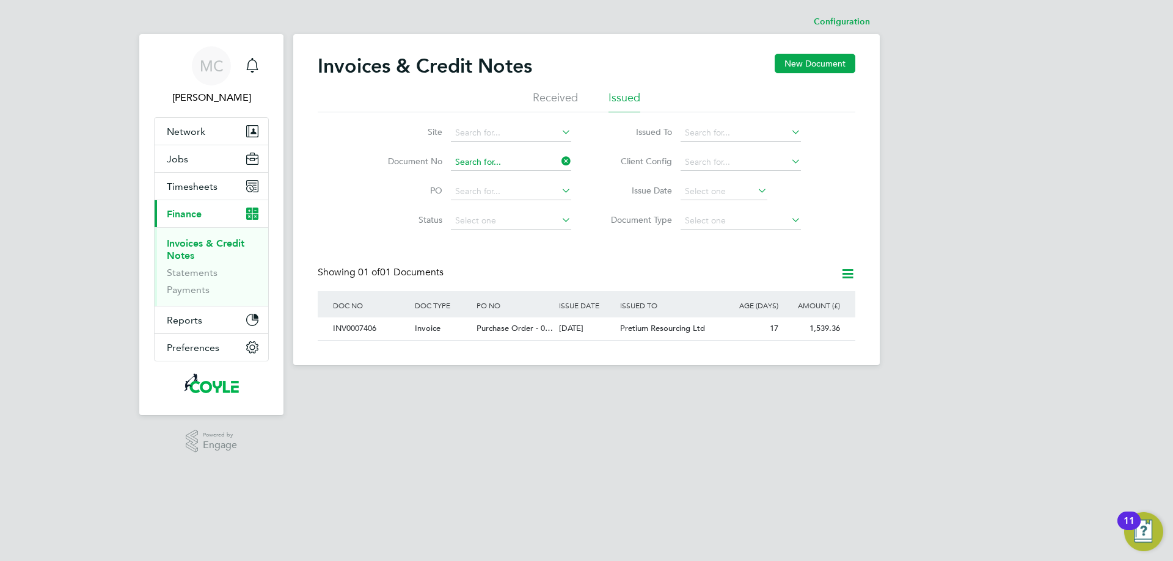
click at [466, 160] on input at bounding box center [511, 162] width 120 height 17
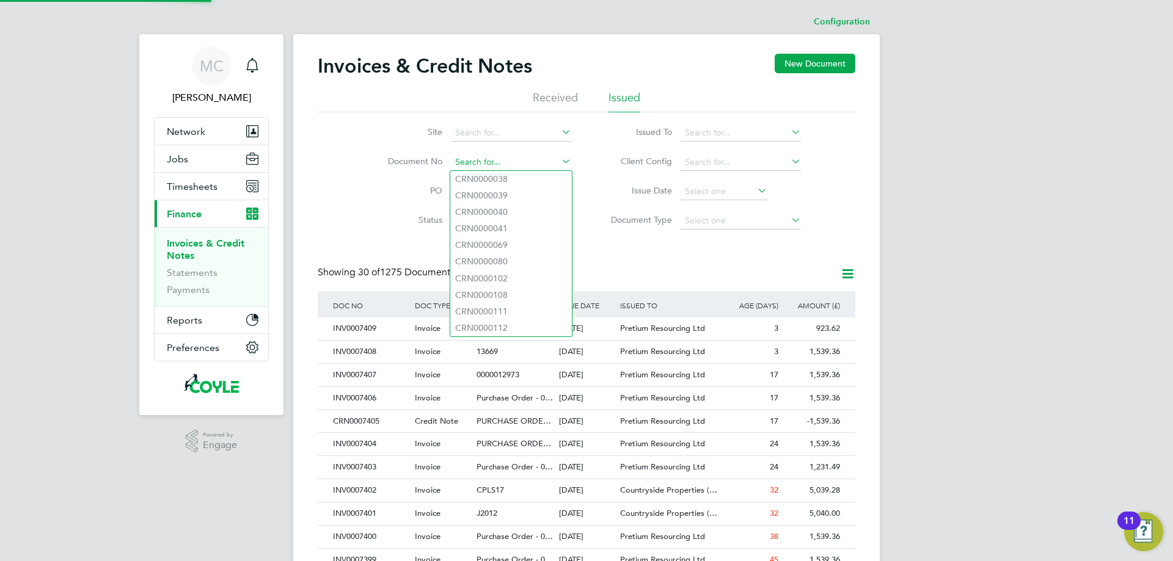
scroll to position [23, 82]
click at [468, 160] on input at bounding box center [511, 162] width 120 height 17
paste input "7399"
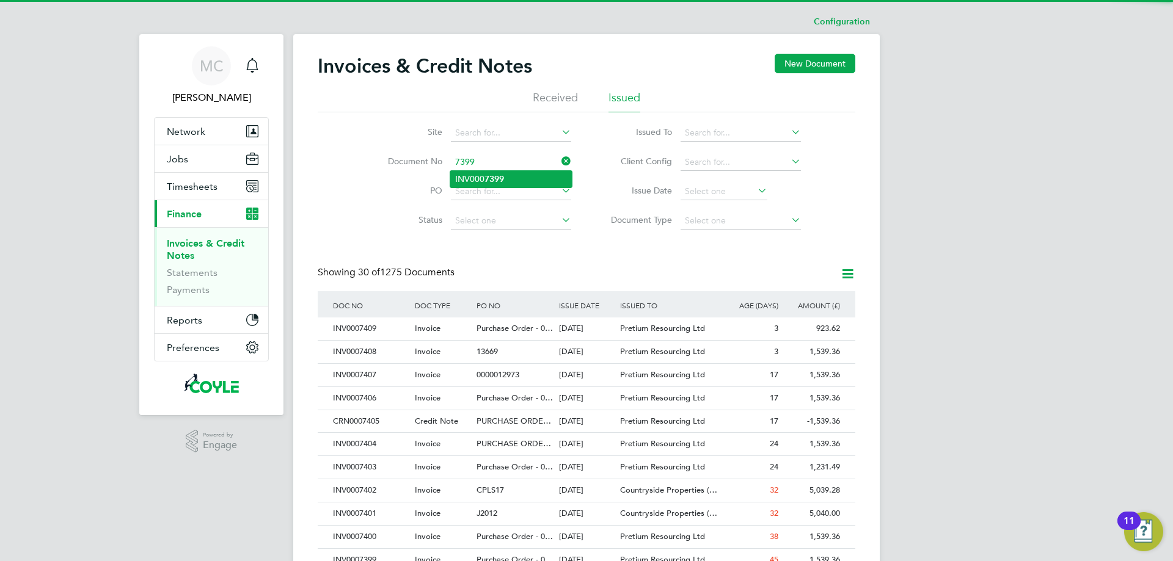
click at [480, 176] on li "INV000 7399" at bounding box center [511, 179] width 122 height 16
type input "INV0007399"
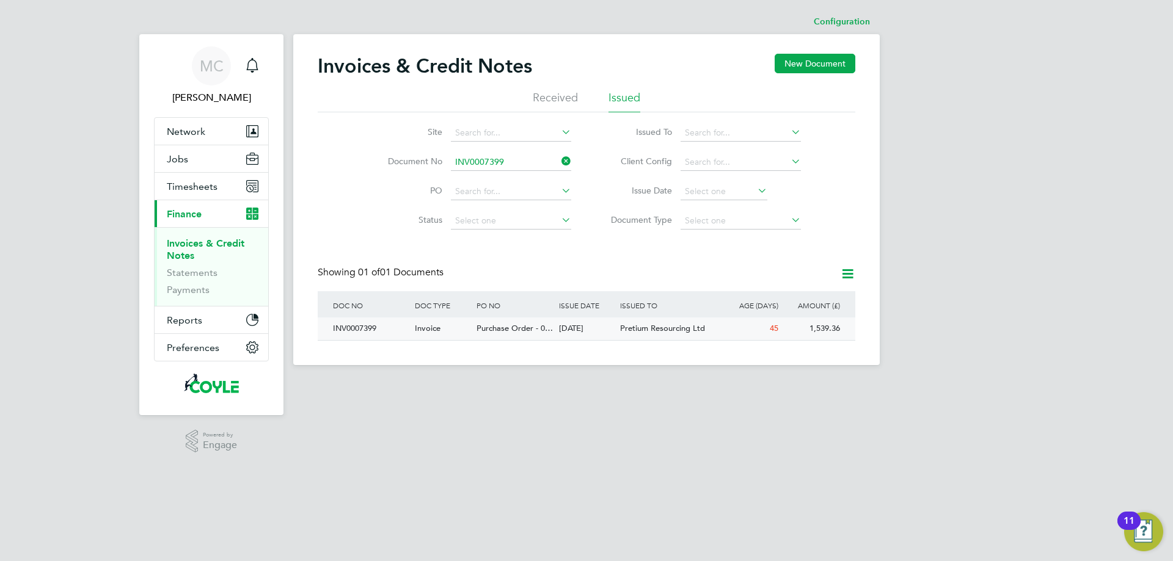
click at [499, 327] on span "Purchase Order - 0…" at bounding box center [515, 328] width 76 height 10
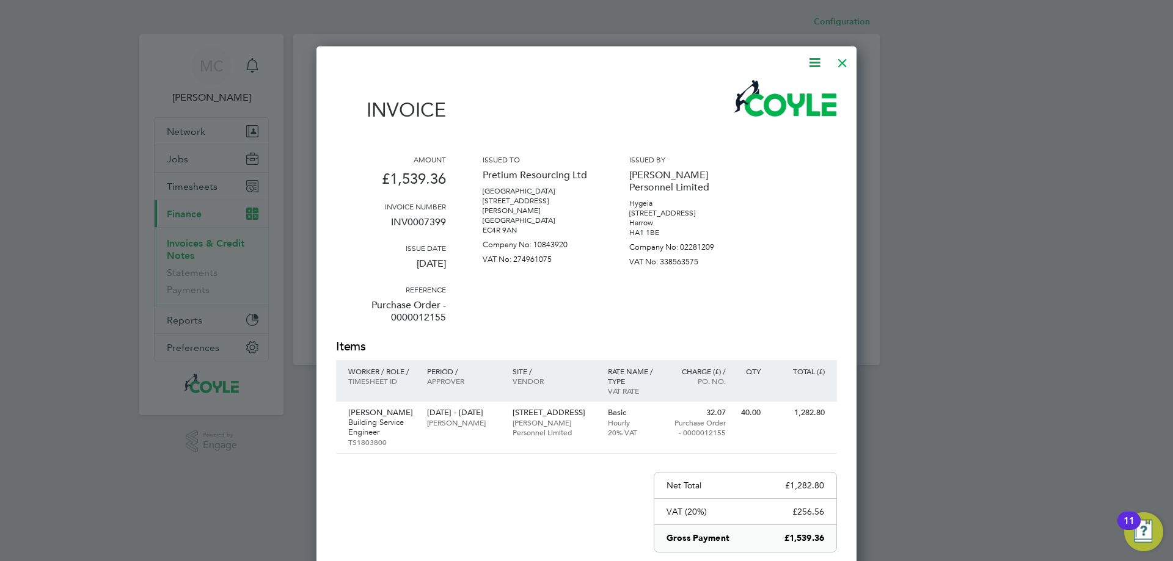
click at [811, 63] on icon at bounding box center [814, 62] width 15 height 15
click at [764, 89] on li "Download Invoice" at bounding box center [778, 91] width 84 height 17
click at [841, 60] on div at bounding box center [843, 60] width 22 height 22
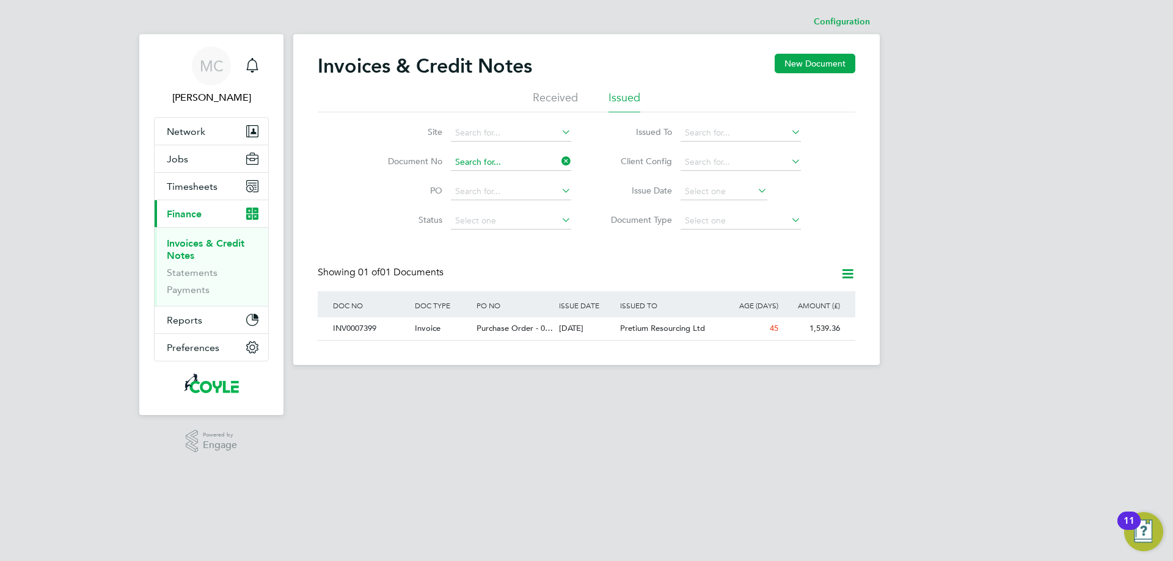
click at [476, 156] on input at bounding box center [511, 162] width 120 height 17
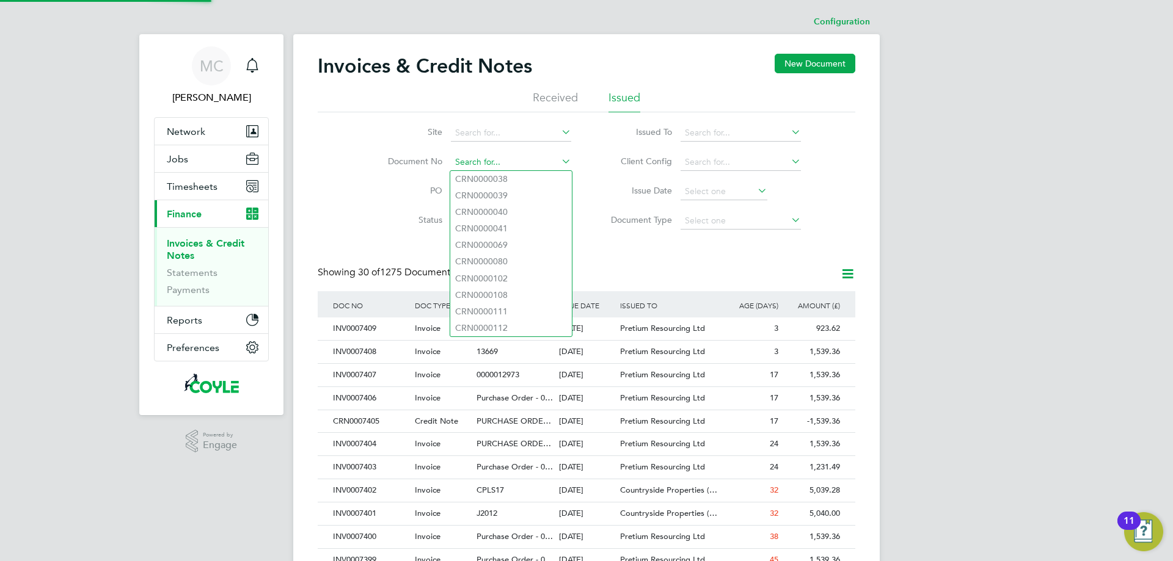
click at [479, 162] on input at bounding box center [511, 162] width 120 height 17
paste input "7400"
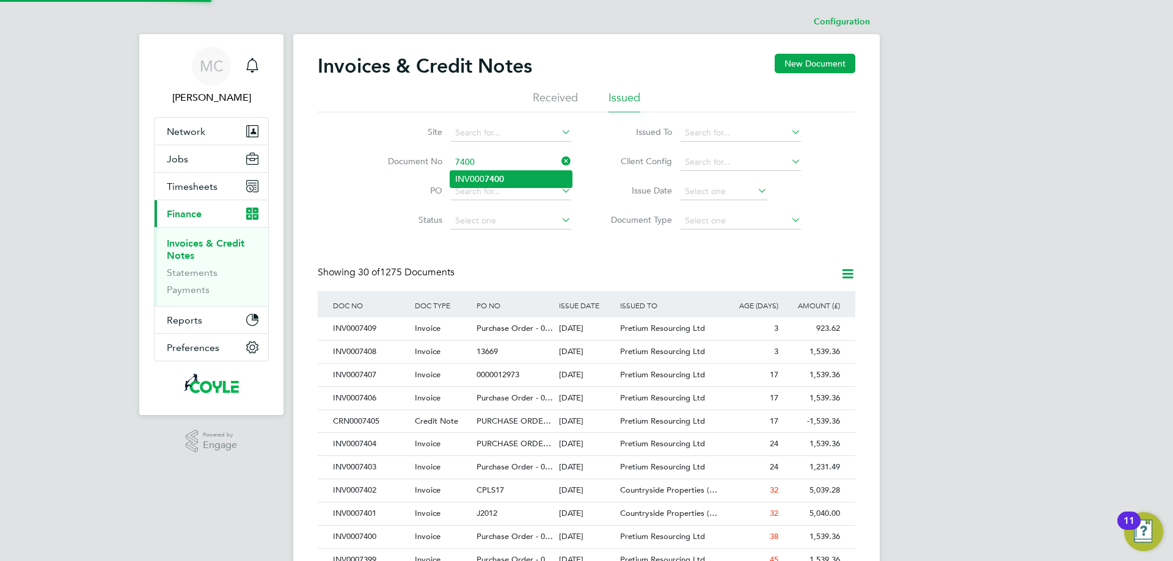
click at [486, 171] on li "INV000 7400" at bounding box center [511, 179] width 122 height 16
type input "INV0007400"
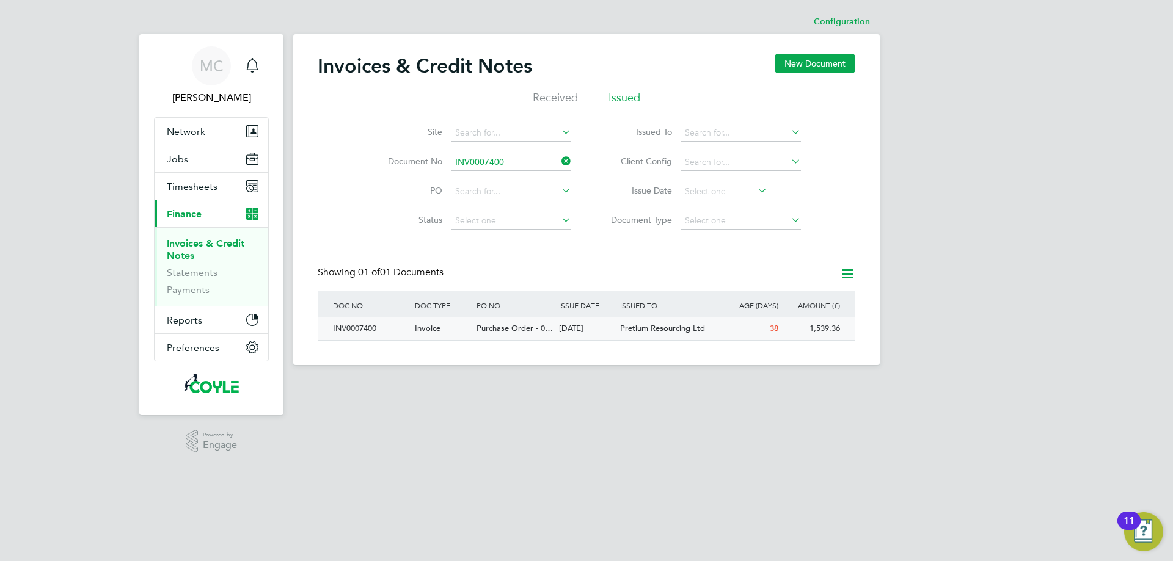
click at [535, 327] on span "Purchase Order - 0…" at bounding box center [515, 328] width 76 height 10
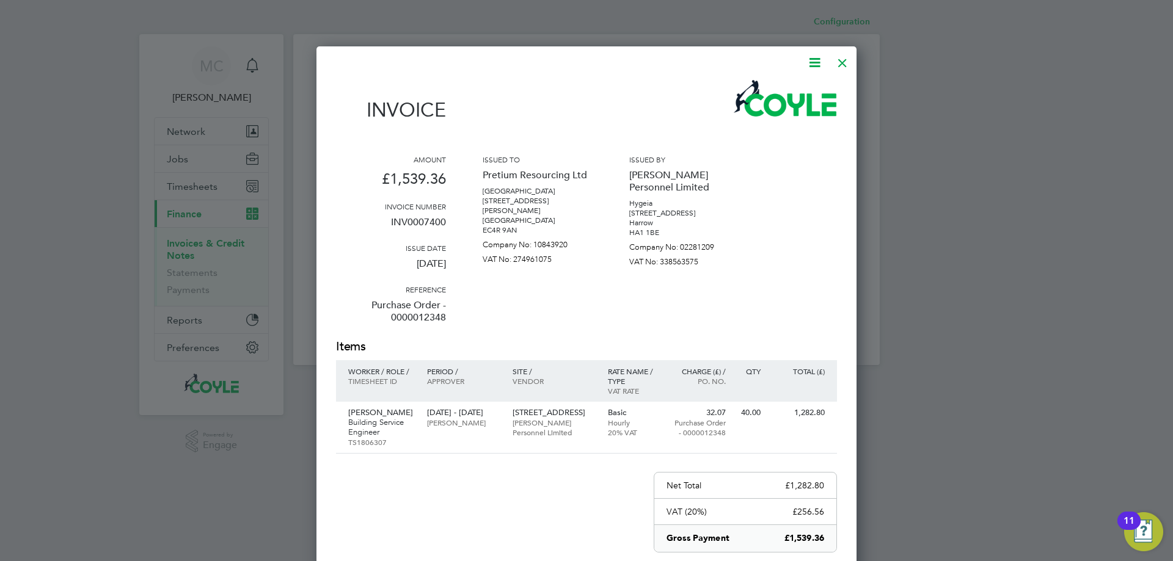
click at [813, 62] on icon at bounding box center [814, 62] width 15 height 15
click at [759, 95] on li "Download Invoice" at bounding box center [778, 91] width 84 height 17
click at [841, 59] on div at bounding box center [843, 60] width 22 height 22
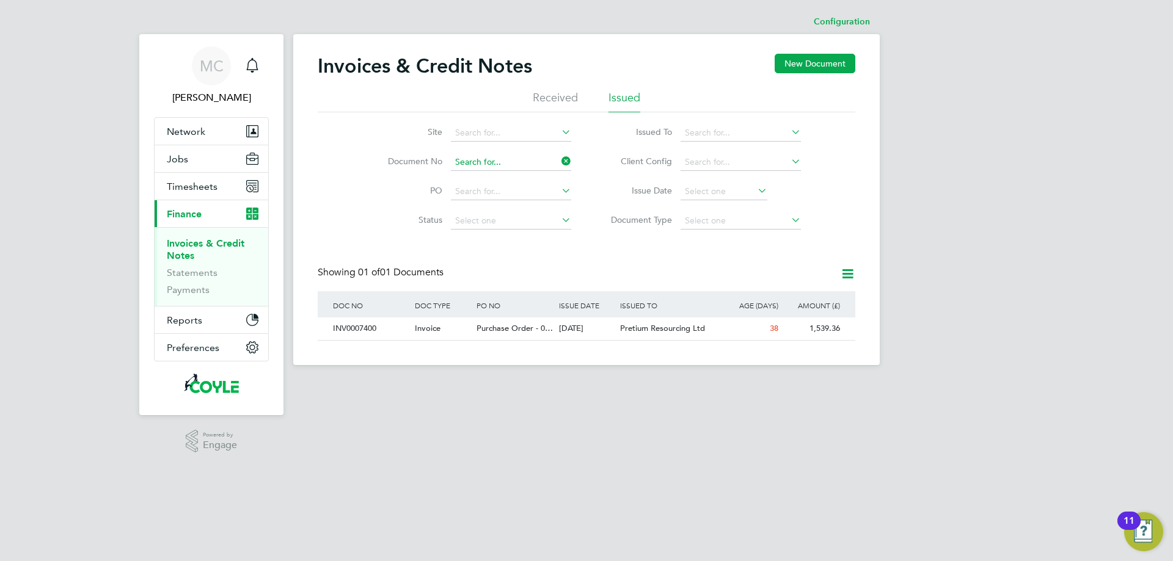
click at [491, 156] on input at bounding box center [511, 162] width 120 height 17
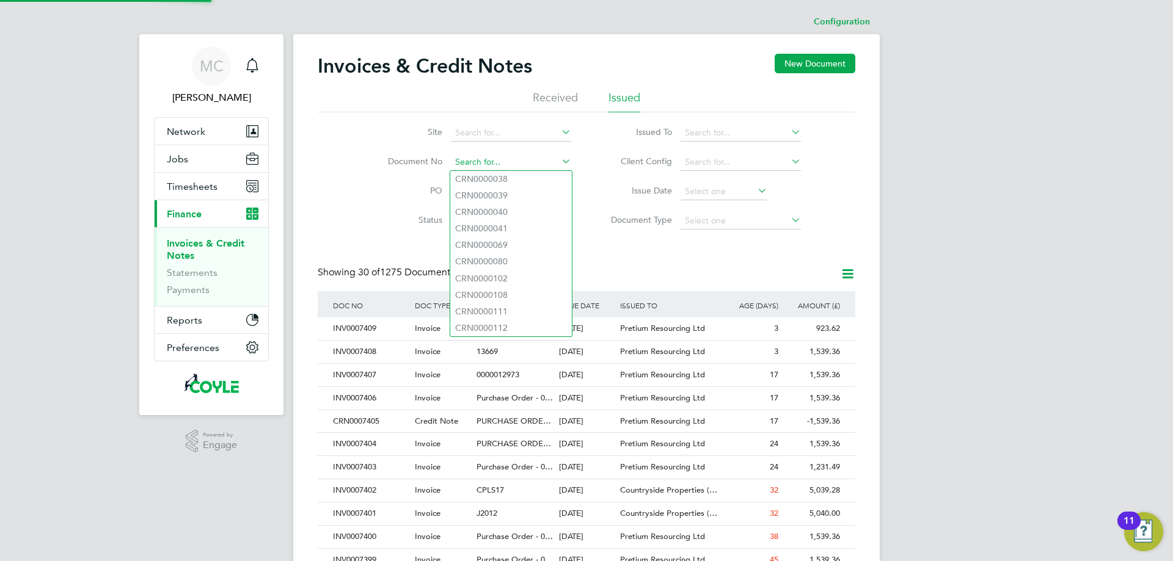
click at [491, 159] on input at bounding box center [511, 162] width 120 height 17
paste input "7403"
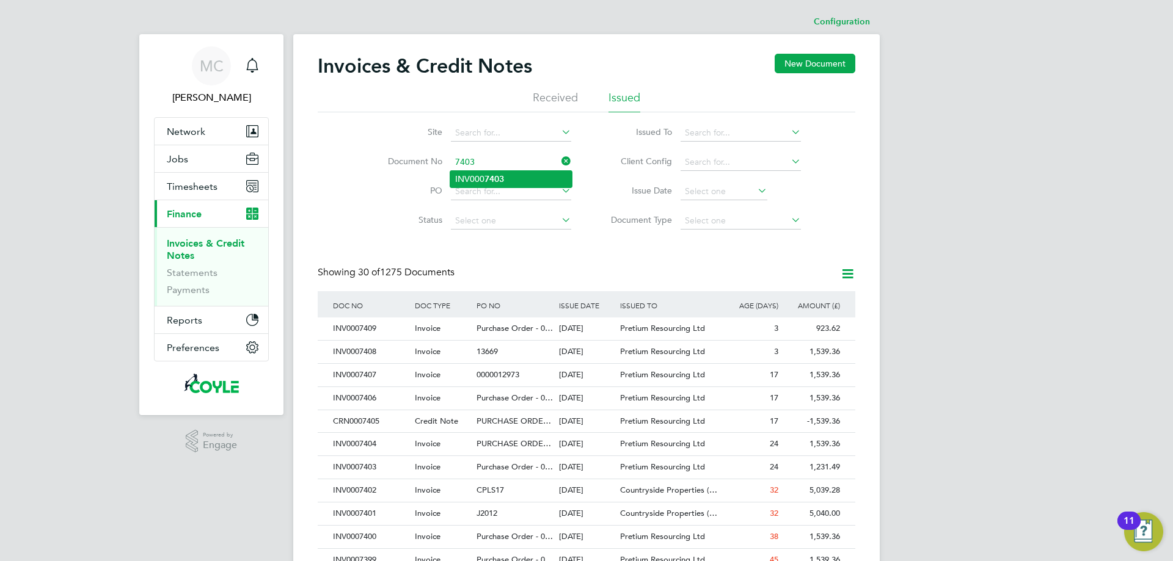
click at [493, 174] on li "INV000 7403" at bounding box center [511, 179] width 122 height 16
type input "INV0007403"
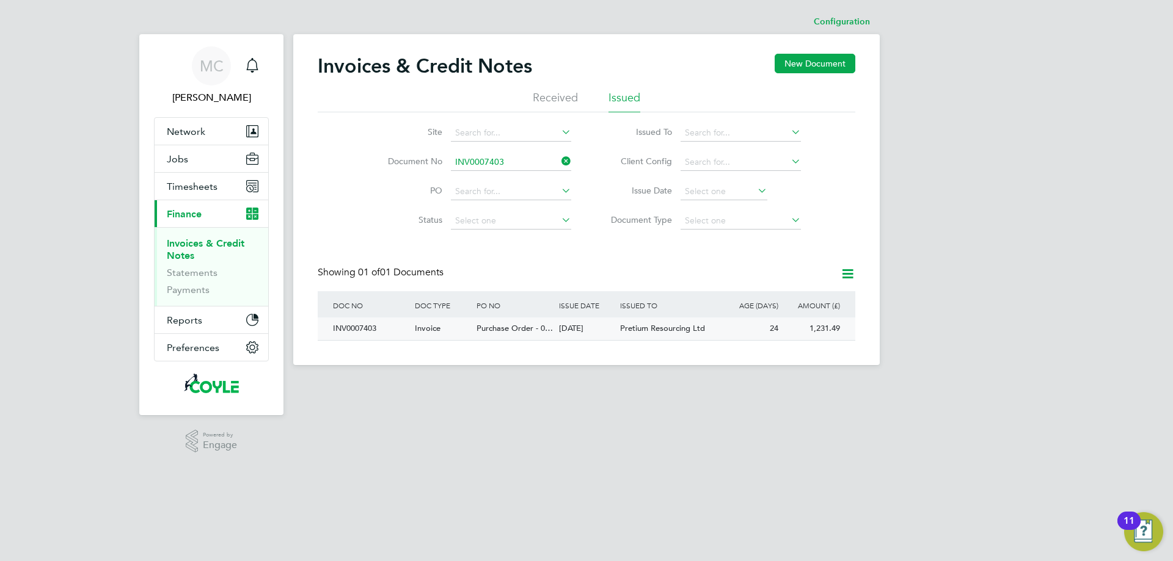
click at [531, 327] on span "Purchase Order - 0…" at bounding box center [515, 328] width 76 height 10
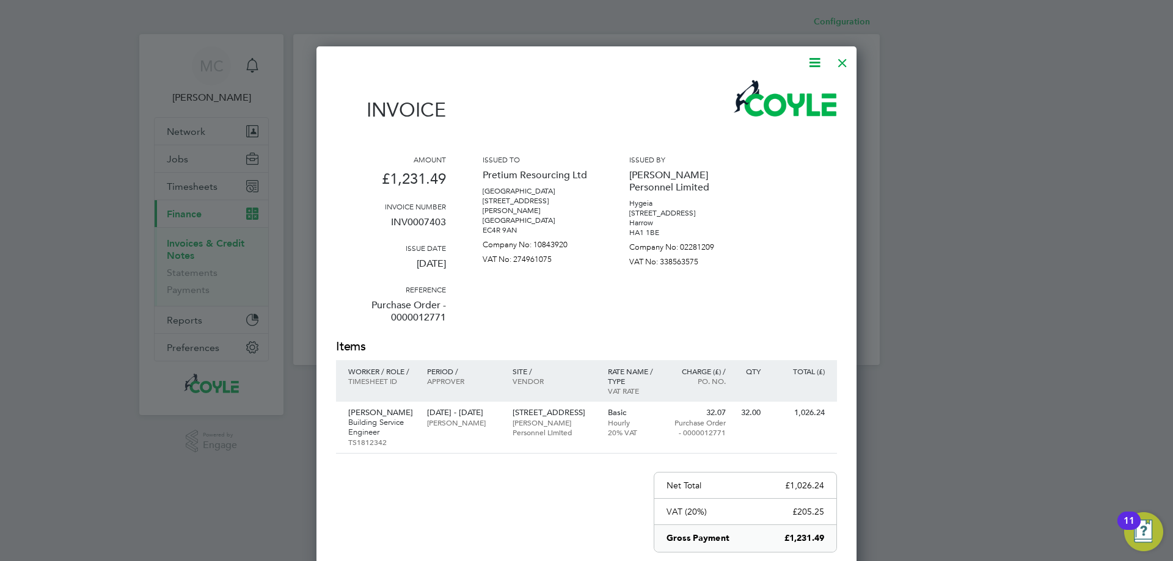
click at [839, 60] on div at bounding box center [843, 60] width 22 height 22
